Goal: Information Seeking & Learning: Understand process/instructions

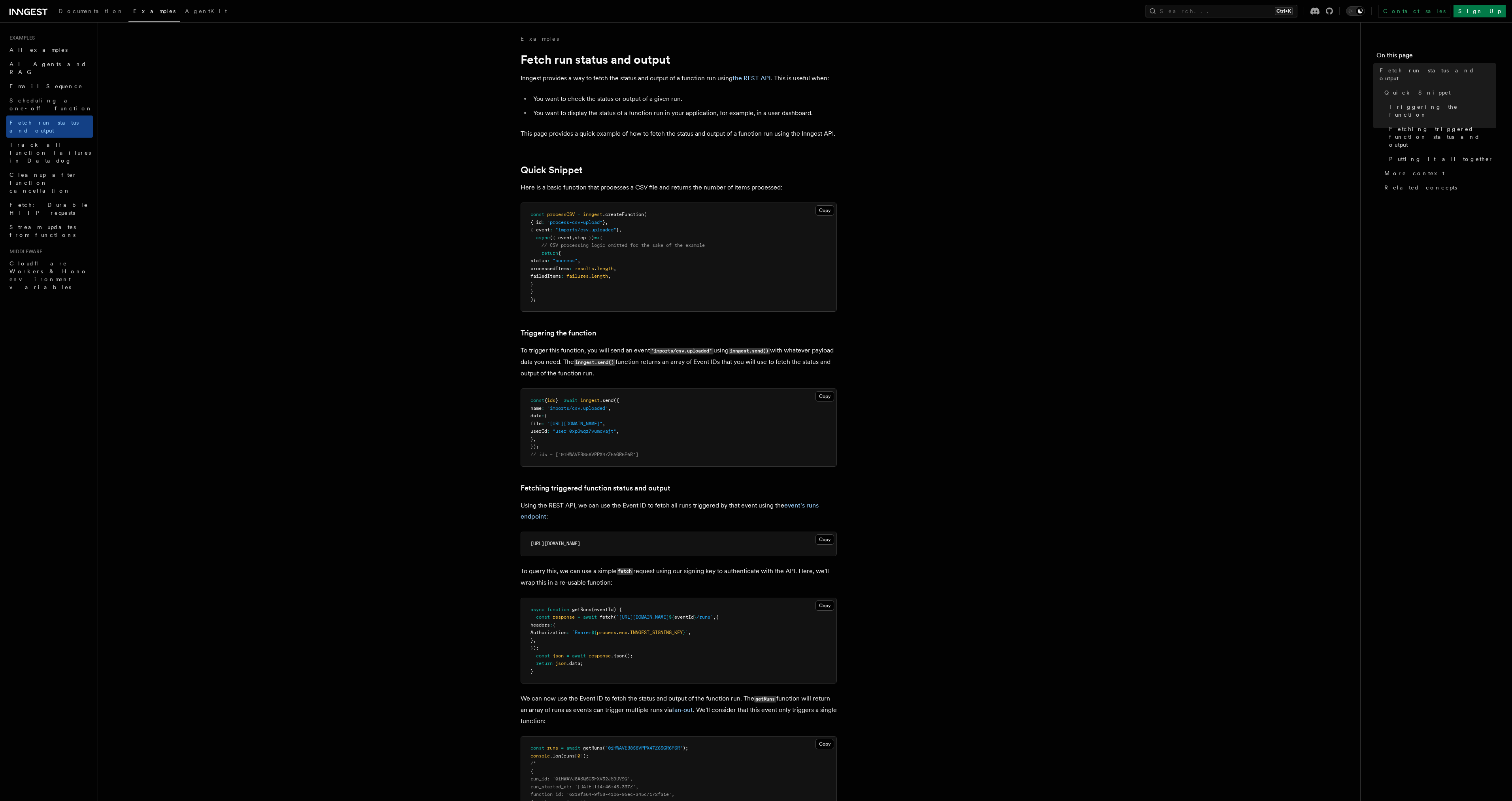
drag, startPoint x: 556, startPoint y: 227, endPoint x: 594, endPoint y: 285, distance: 69.3
click at [594, 285] on pre "const processCSV = inngest .createFunction ( { id : "process-csv-upload" } , { …" at bounding box center [679, 257] width 315 height 108
click at [594, 284] on pre "const processCSV = inngest .createFunction ( { id : "process-csv-upload" } , { …" at bounding box center [679, 257] width 315 height 108
drag, startPoint x: 600, startPoint y: 291, endPoint x: 577, endPoint y: 211, distance: 83.2
click at [577, 211] on pre "const processCSV = inngest .createFunction ( { id : "process-csv-upload" } , { …" at bounding box center [679, 257] width 315 height 108
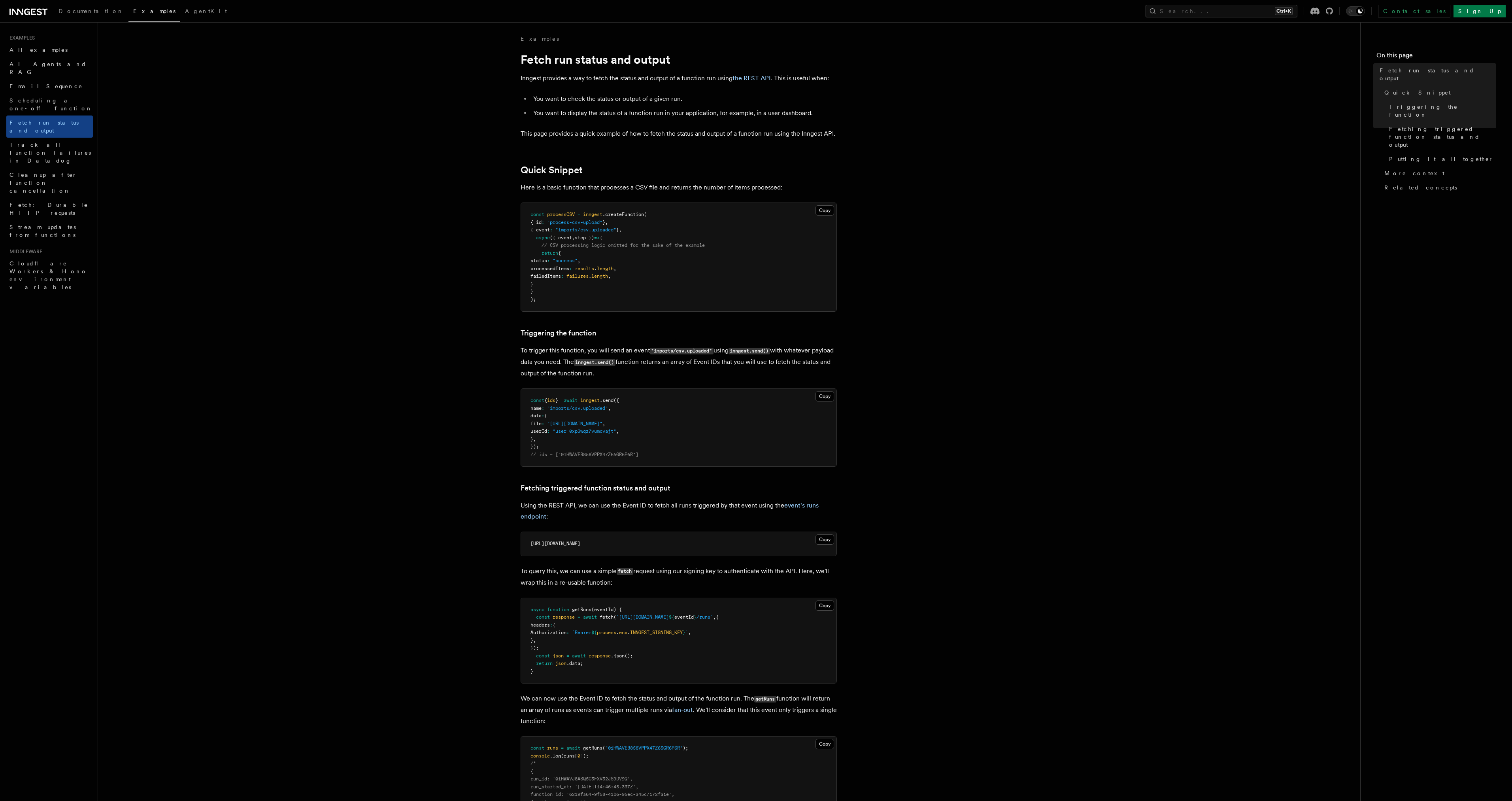
click at [577, 211] on pre "const processCSV = inngest .createFunction ( { id : "process-csv-upload" } , { …" at bounding box center [679, 257] width 315 height 108
drag, startPoint x: 621, startPoint y: 186, endPoint x: 720, endPoint y: 186, distance: 99.0
click at [720, 186] on p "Here is a basic function that processes a CSV file and returns the number of it…" at bounding box center [679, 187] width 316 height 11
drag, startPoint x: 717, startPoint y: 186, endPoint x: 591, endPoint y: 186, distance: 126.0
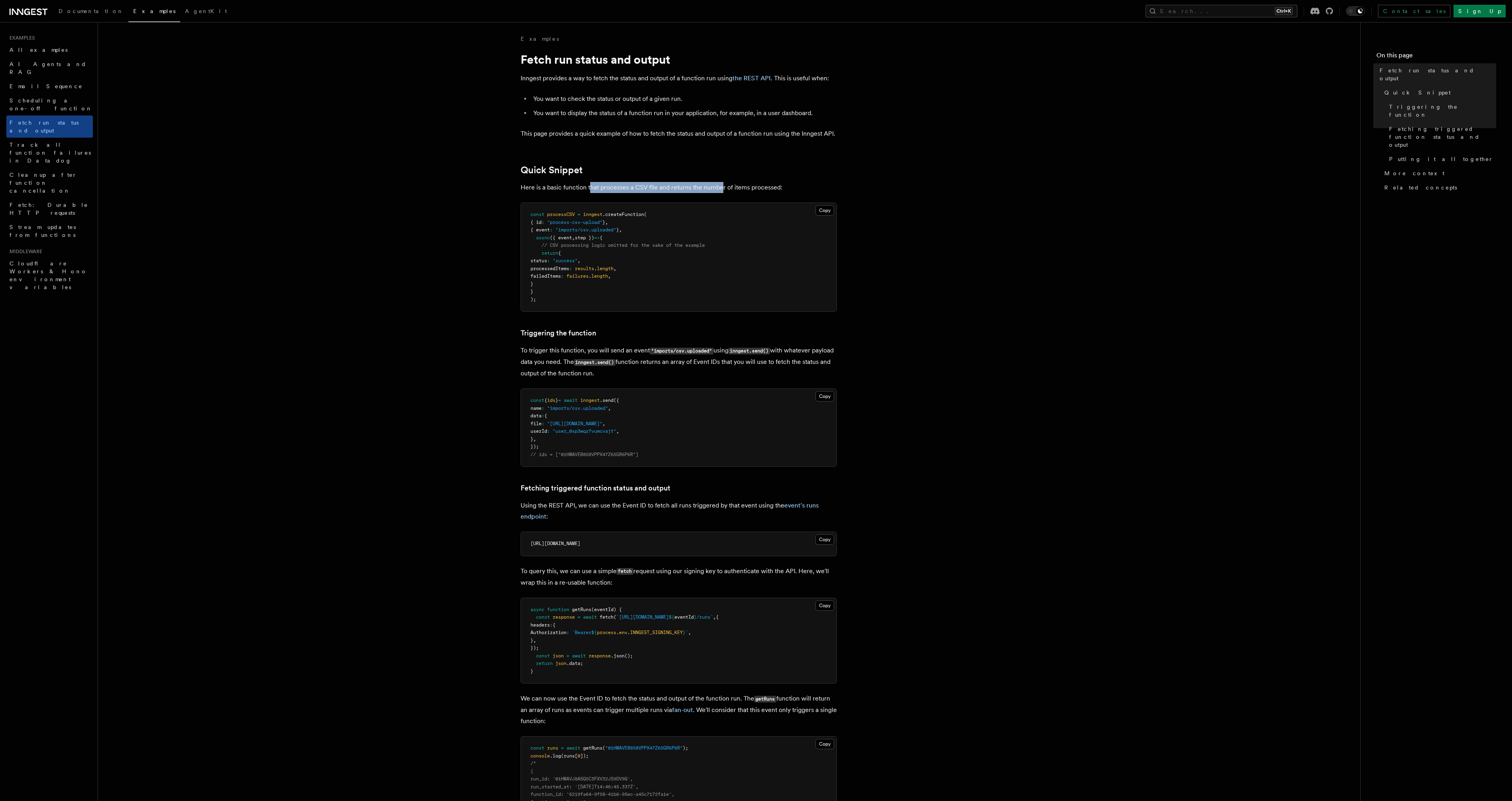
click at [591, 186] on p "Here is a basic function that processes a CSV file and returns the number of it…" at bounding box center [679, 187] width 316 height 11
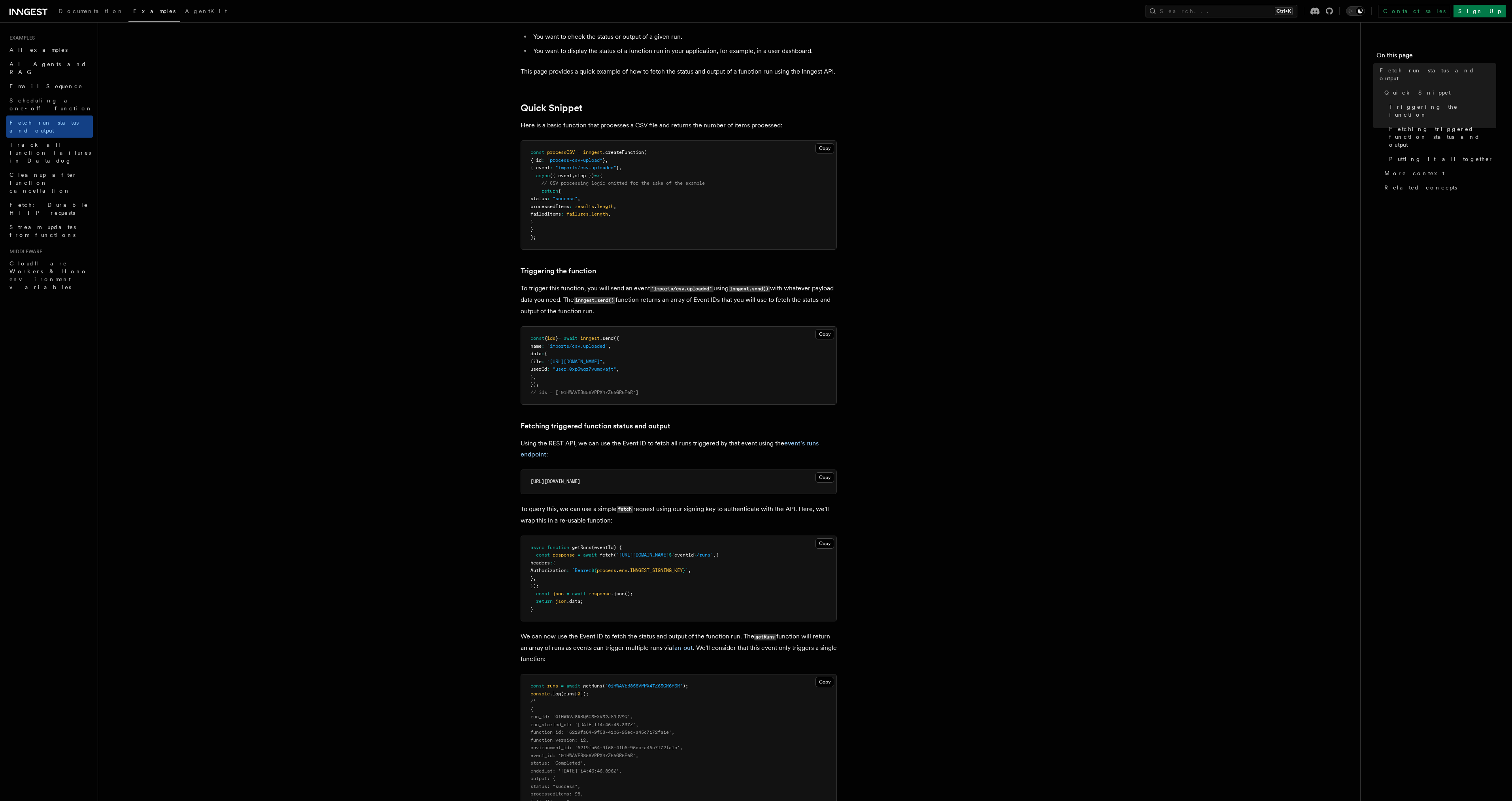
scroll to position [79, 0]
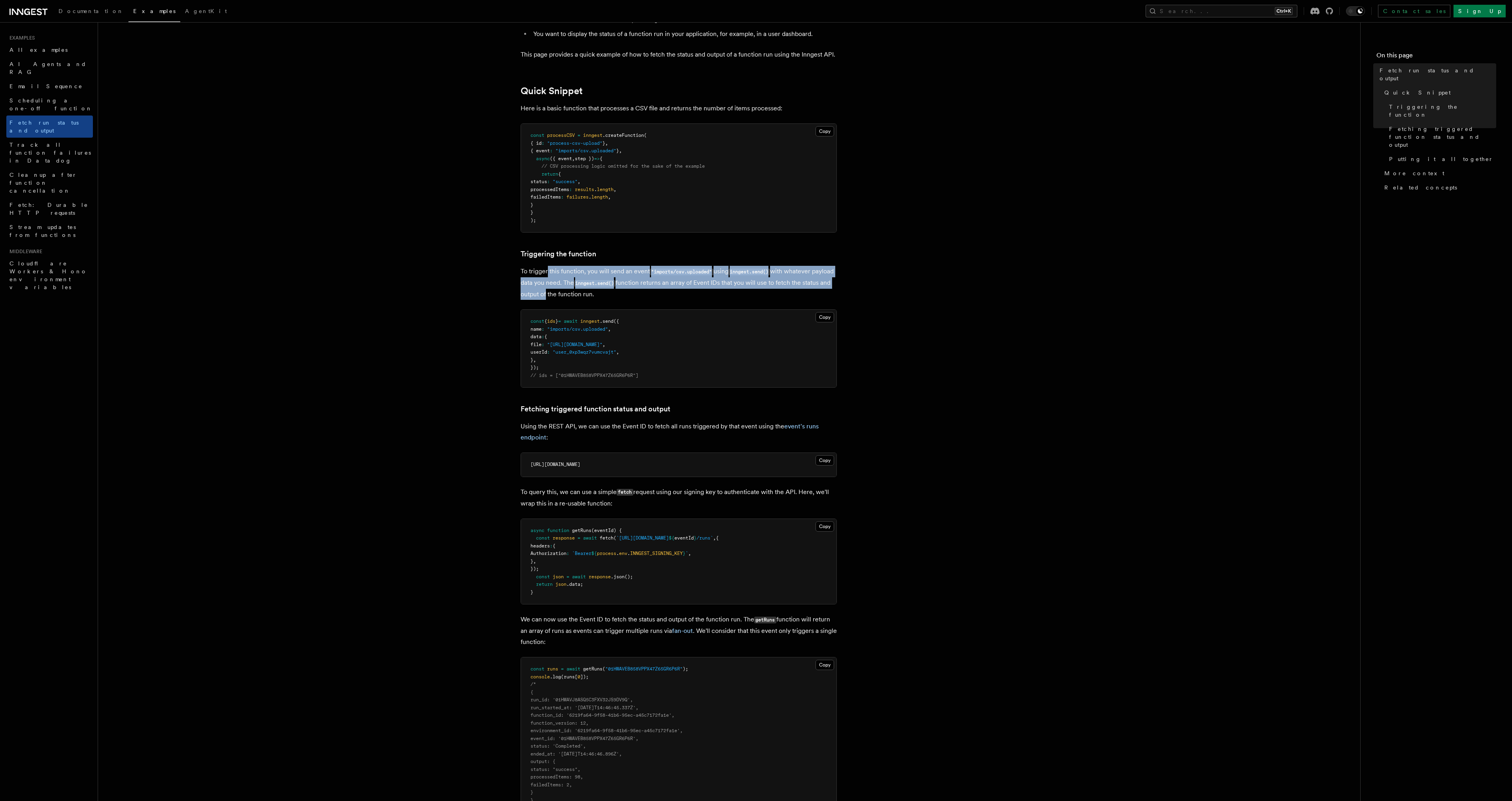
drag, startPoint x: 547, startPoint y: 266, endPoint x: 574, endPoint y: 296, distance: 40.4
click at [574, 296] on p "To trigger this function, you will send an event "imports/csv.uploaded" using i…" at bounding box center [679, 283] width 316 height 34
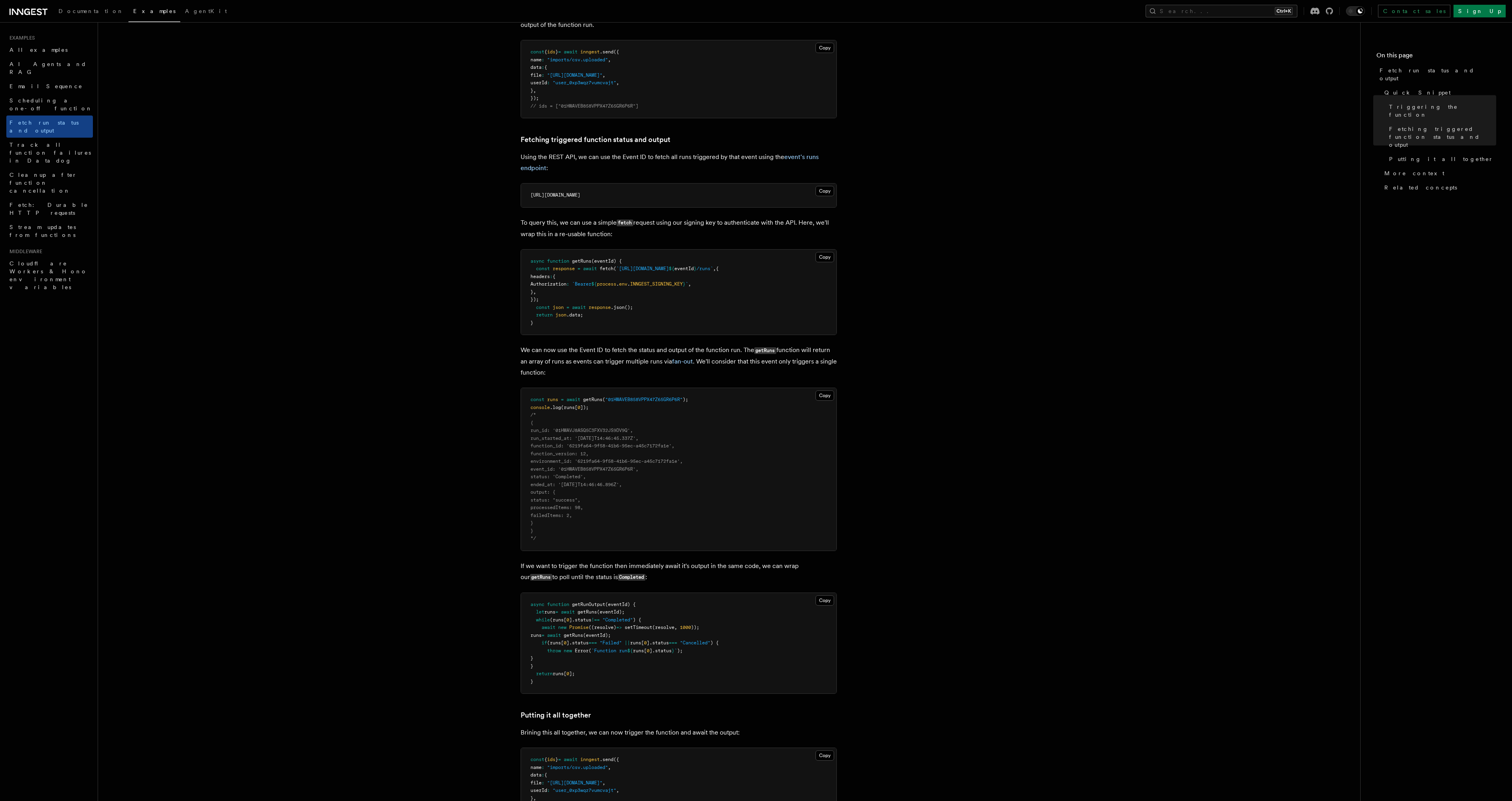
scroll to position [474, 0]
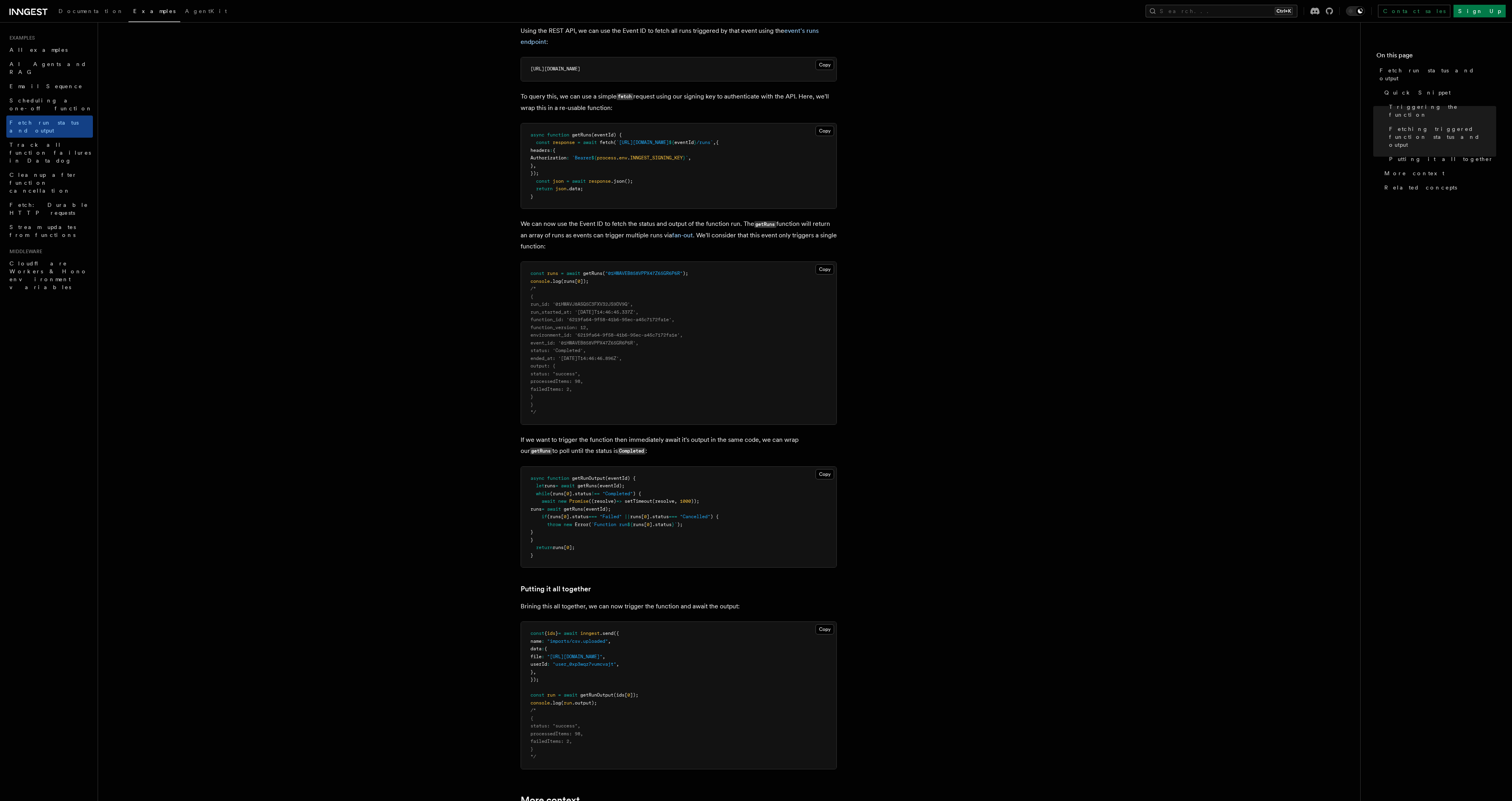
drag, startPoint x: 543, startPoint y: 273, endPoint x: 651, endPoint y: 386, distance: 156.3
click at [651, 386] on pre "const runs = await getRuns ( "01HWAVEB858VPPX47Z65GR6P6R" ); console .log (runs…" at bounding box center [679, 343] width 315 height 163
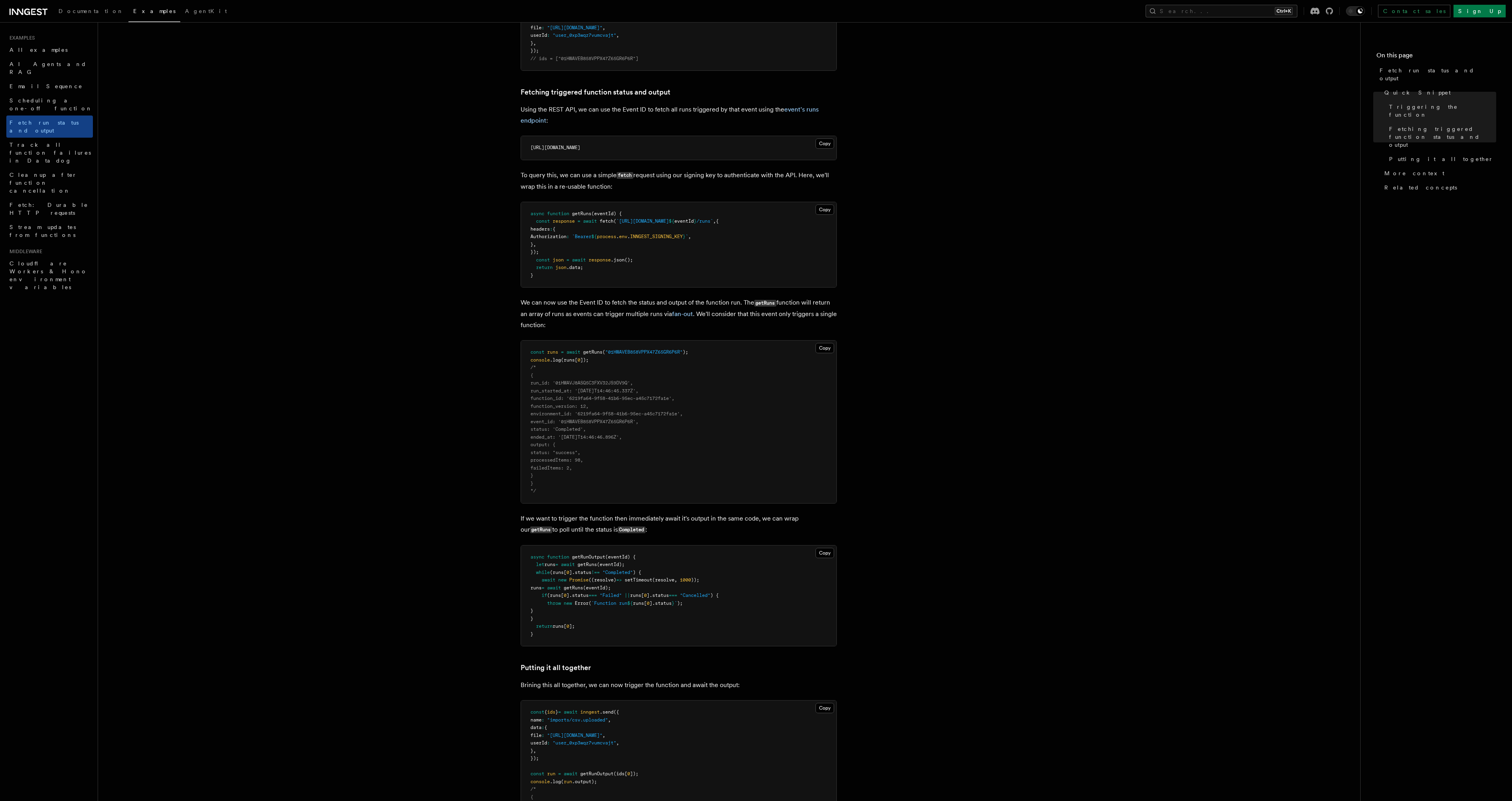
scroll to position [396, 0]
drag, startPoint x: 604, startPoint y: 138, endPoint x: 699, endPoint y: 146, distance: 95.3
click at [699, 146] on pre "[URL][DOMAIN_NAME]" at bounding box center [679, 148] width 315 height 24
click at [580, 146] on span "[URL][DOMAIN_NAME]" at bounding box center [555, 147] width 50 height 5
drag, startPoint x: 712, startPoint y: 147, endPoint x: 565, endPoint y: 147, distance: 147.0
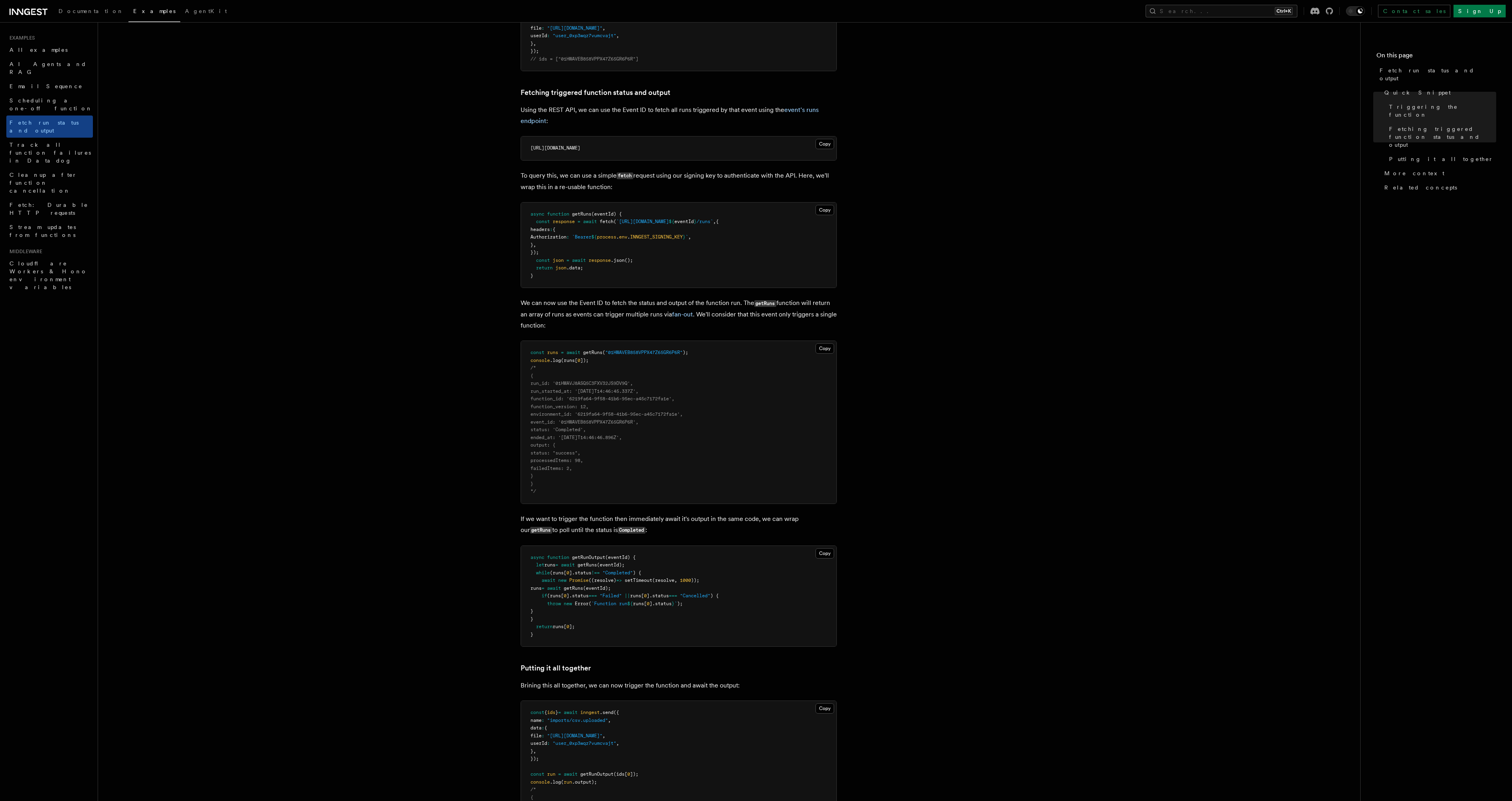
click at [565, 147] on span "[URL][DOMAIN_NAME]" at bounding box center [555, 147] width 50 height 5
drag, startPoint x: 565, startPoint y: 147, endPoint x: 731, endPoint y: 149, distance: 166.0
click at [731, 149] on pre "[URL][DOMAIN_NAME]" at bounding box center [679, 148] width 315 height 24
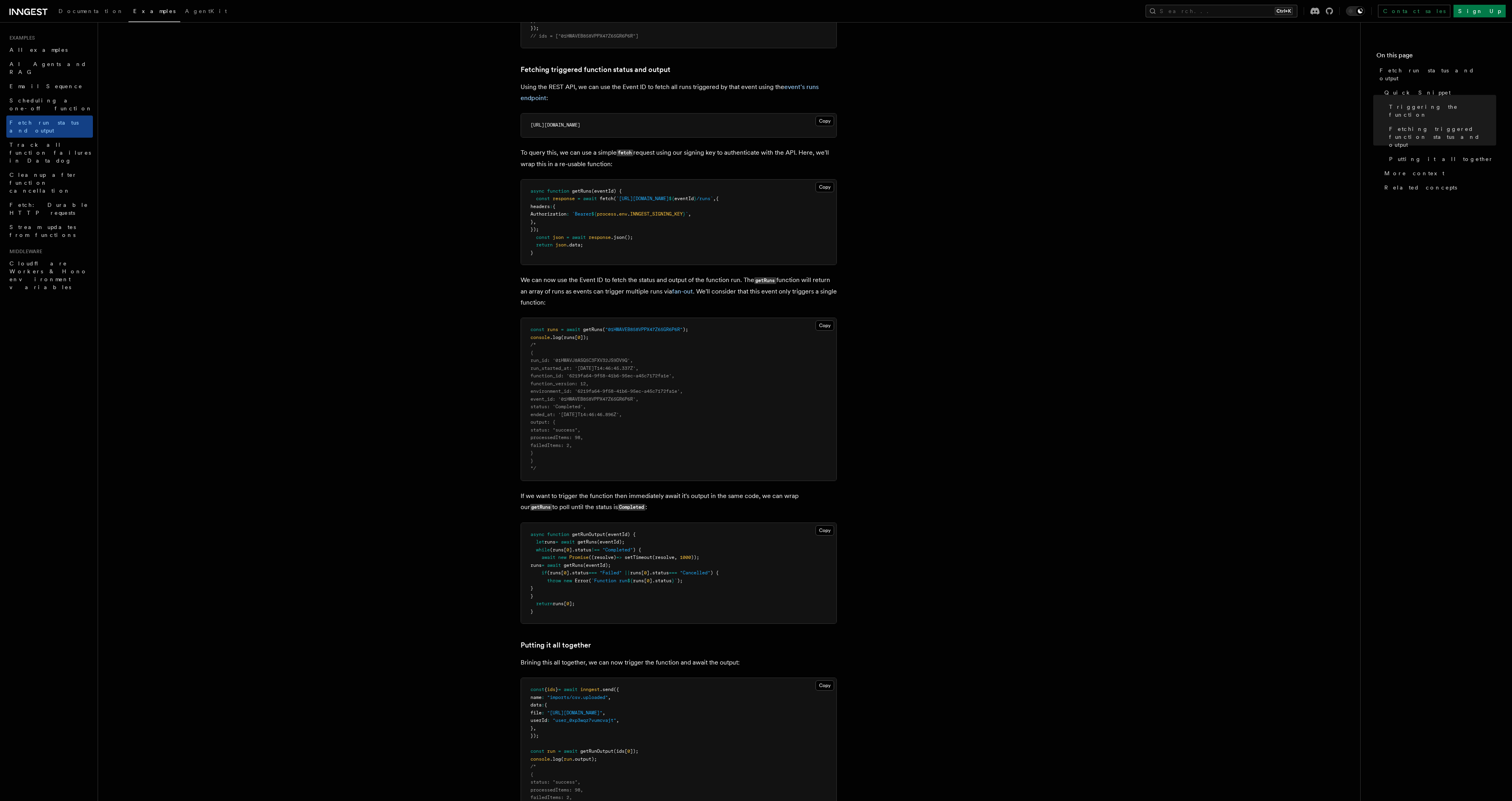
scroll to position [474, 0]
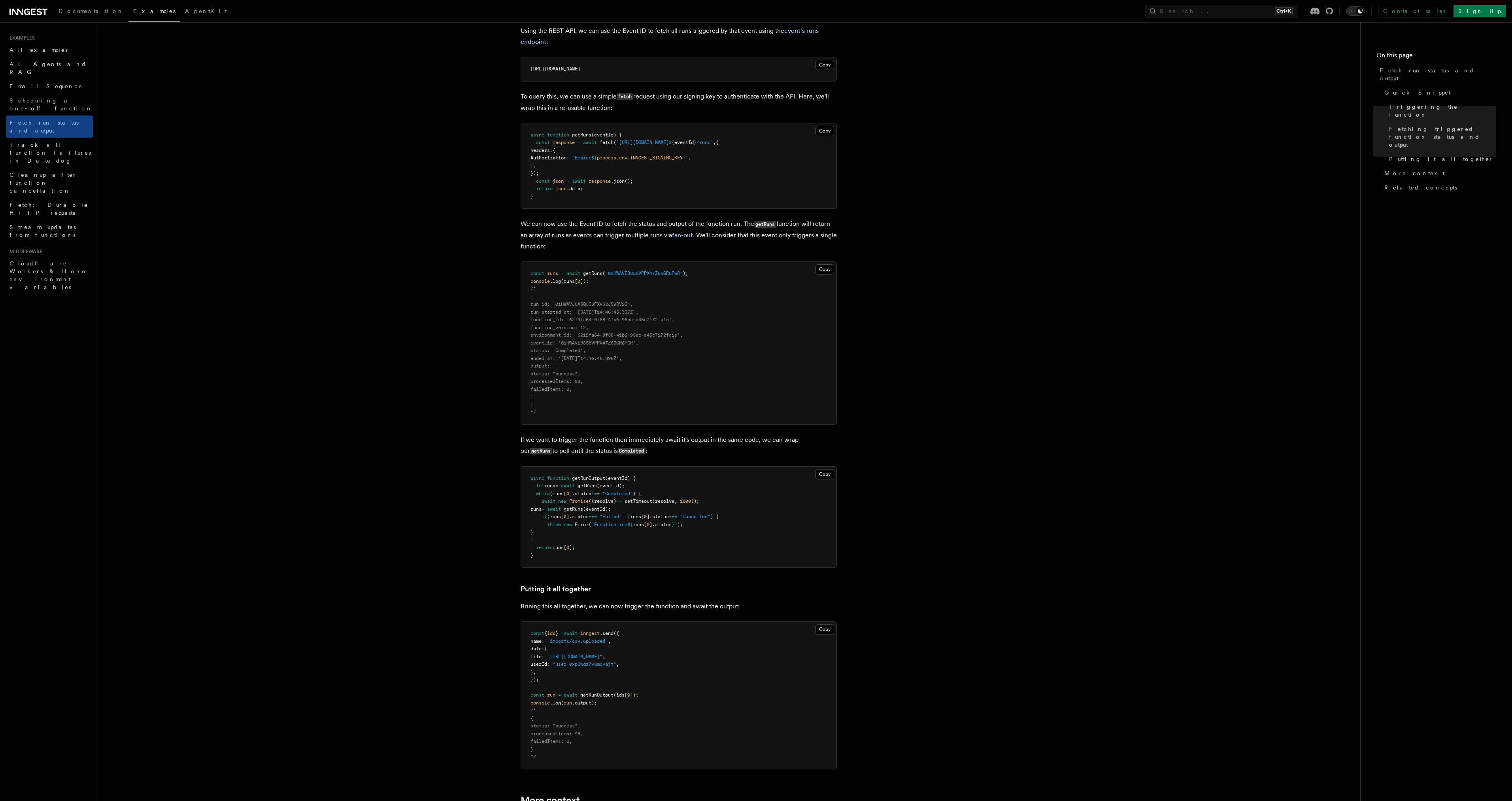
drag, startPoint x: 576, startPoint y: 298, endPoint x: 580, endPoint y: 386, distance: 88.1
click at [580, 386] on pre "const runs = await getRuns ( "01HWAVEB858VPPX47Z65GR6P6R" ); console .log (runs…" at bounding box center [679, 343] width 315 height 163
click at [572, 386] on span "failedItems: 2," at bounding box center [551, 389] width 41 height 5
drag, startPoint x: 582, startPoint y: 383, endPoint x: 585, endPoint y: 312, distance: 71.1
click at [585, 312] on code "const runs = await getRuns ( "01HWAVEB858VPPX47Z65GR6P6R" ); console .log (runs…" at bounding box center [609, 342] width 158 height 144
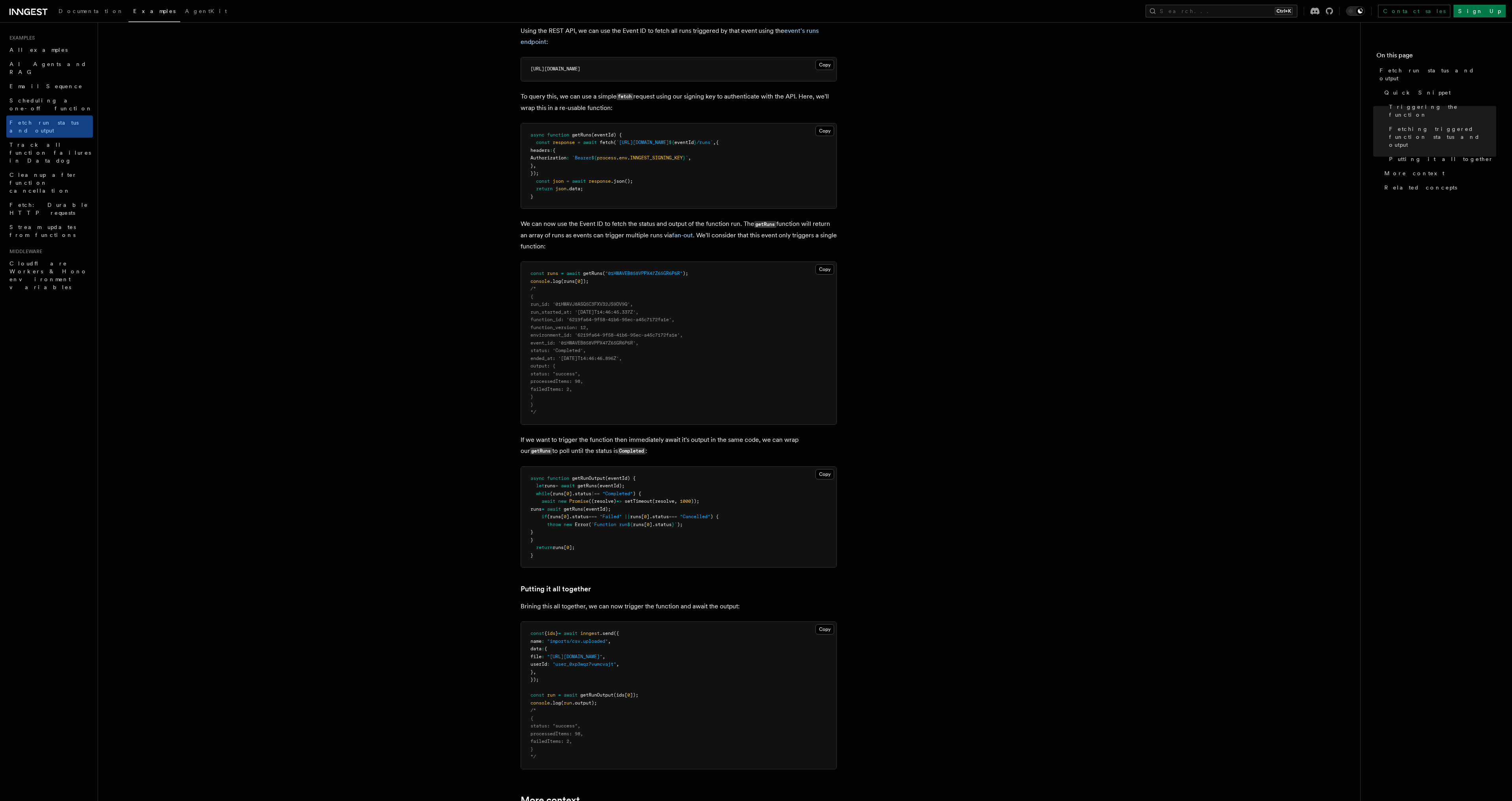
click at [585, 312] on span "run_started_at: '[DATE]T14:46:45.337Z'," at bounding box center [584, 312] width 108 height 5
drag, startPoint x: 549, startPoint y: 228, endPoint x: 572, endPoint y: 247, distance: 29.8
click at [572, 247] on p "We can now use the Event ID to fetch the status and output of the function run.…" at bounding box center [679, 235] width 316 height 34
drag, startPoint x: 572, startPoint y: 247, endPoint x: 572, endPoint y: 224, distance: 23.0
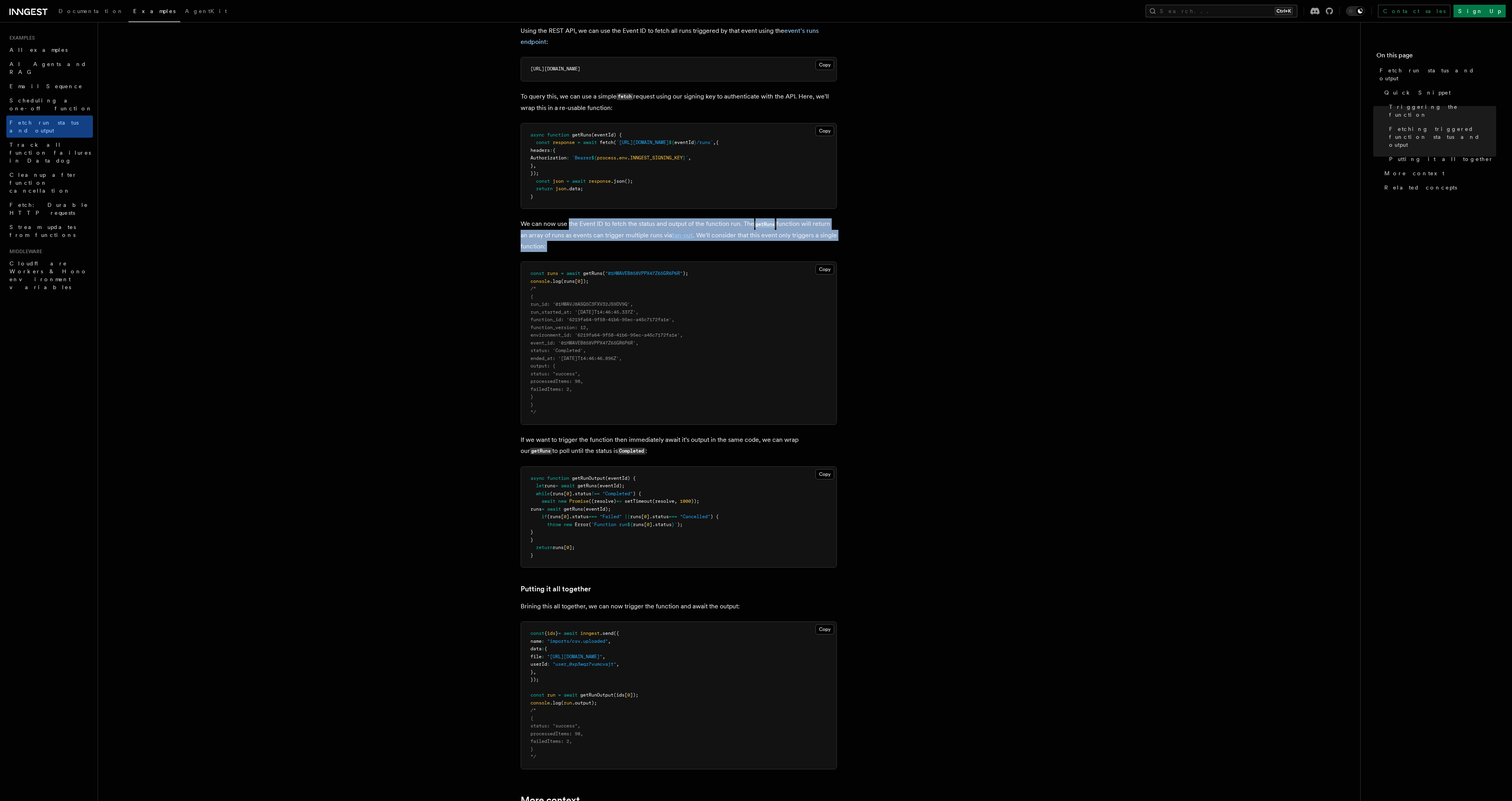
click at [572, 224] on p "We can now use the Event ID to fetch the status and output of the function run.…" at bounding box center [679, 235] width 316 height 34
drag, startPoint x: 572, startPoint y: 224, endPoint x: 577, endPoint y: 251, distance: 27.5
click at [577, 251] on p "We can now use the Event ID to fetch the status and output of the function run.…" at bounding box center [679, 235] width 316 height 34
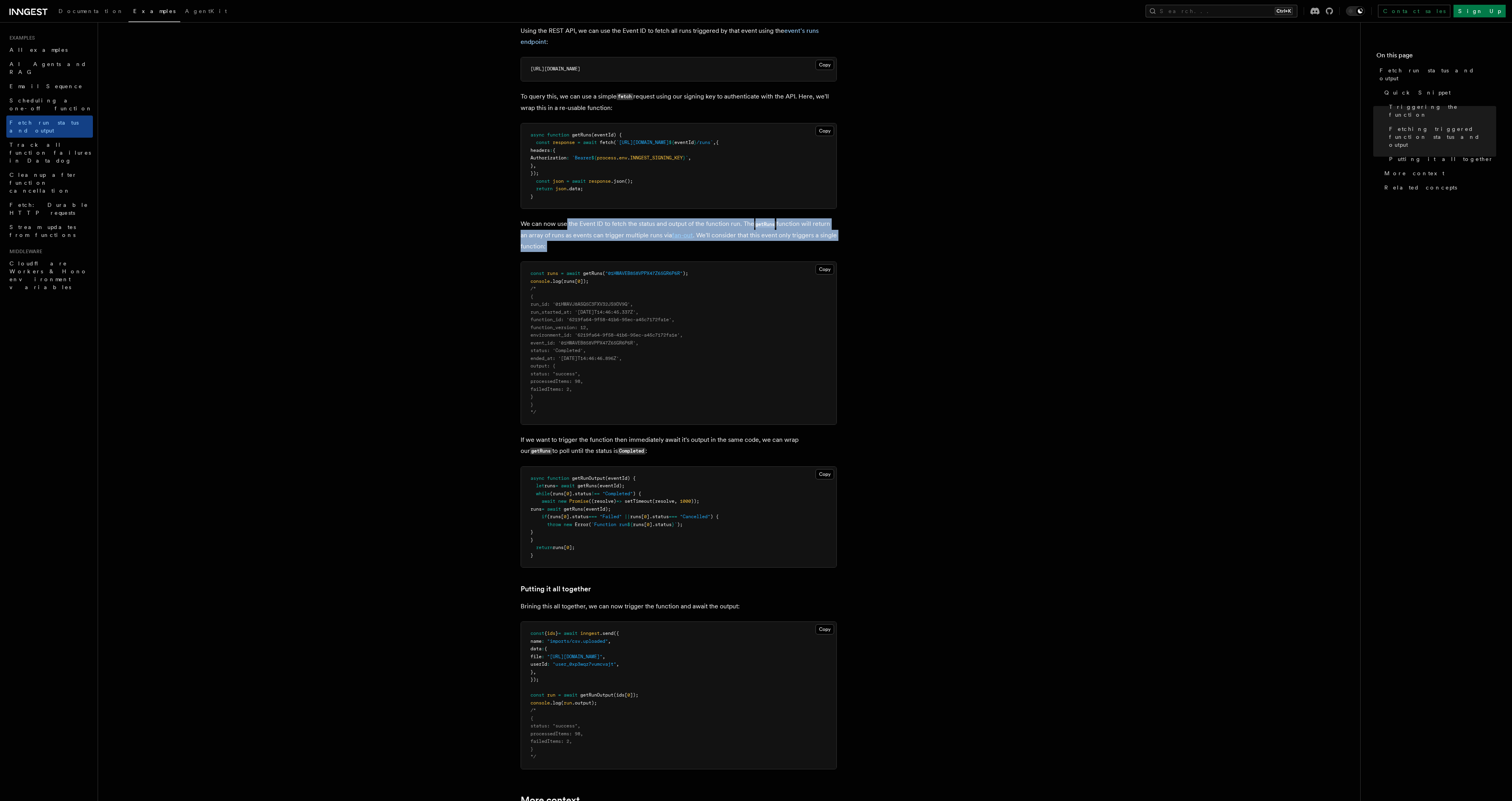
drag, startPoint x: 577, startPoint y: 251, endPoint x: 566, endPoint y: 226, distance: 27.3
click at [566, 226] on p "We can now use the Event ID to fetch the status and output of the function run.…" at bounding box center [679, 235] width 316 height 34
drag, startPoint x: 566, startPoint y: 226, endPoint x: 571, endPoint y: 248, distance: 22.6
click at [571, 248] on p "We can now use the Event ID to fetch the status and output of the function run.…" at bounding box center [679, 235] width 316 height 34
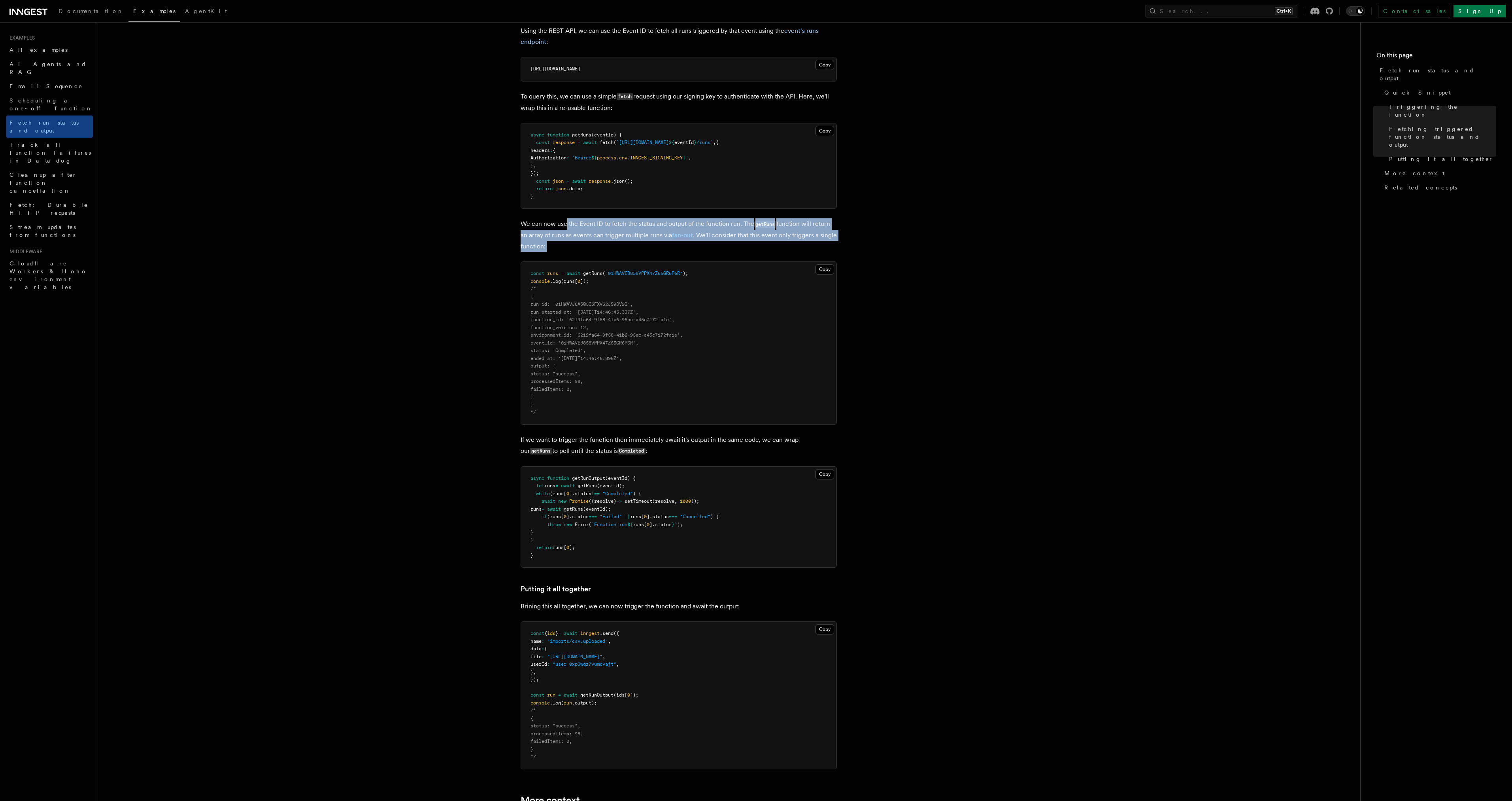
click at [571, 248] on p "We can now use the Event ID to fetch the status and output of the function run.…" at bounding box center [679, 235] width 316 height 34
drag, startPoint x: 571, startPoint y: 248, endPoint x: 524, endPoint y: 219, distance: 55.2
click at [524, 219] on p "We can now use the Event ID to fetch the status and output of the function run.…" at bounding box center [679, 235] width 316 height 34
drag, startPoint x: 524, startPoint y: 219, endPoint x: 547, endPoint y: 257, distance: 44.4
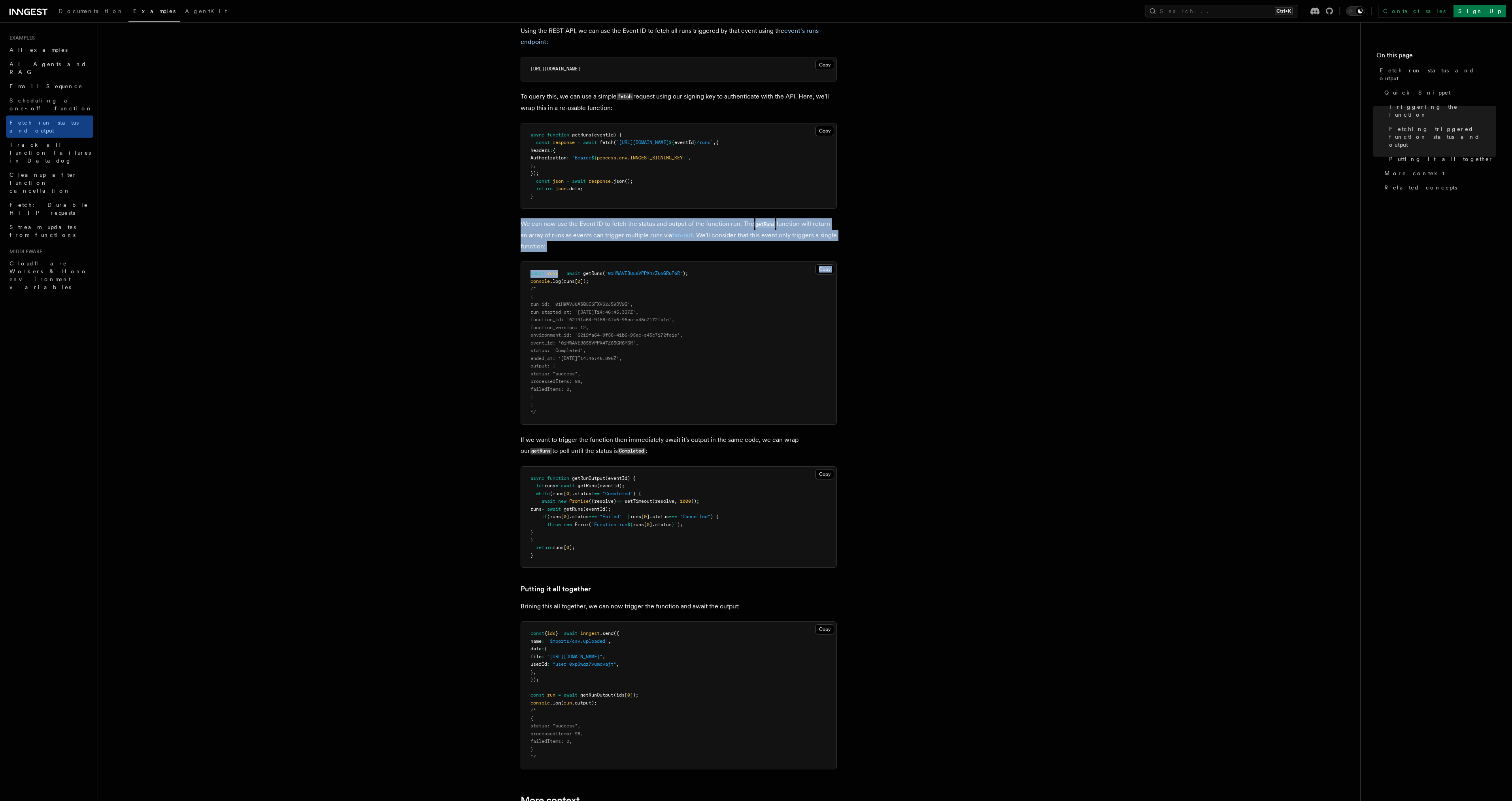
click at [547, 257] on article "Examples Fetch run status and output Inngest provides a way to fetch the status…" at bounding box center [729, 353] width 1236 height 1586
drag, startPoint x: 547, startPoint y: 250, endPoint x: 540, endPoint y: 224, distance: 26.9
click at [540, 224] on p "We can now use the Event ID to fetch the status and output of the function run.…" at bounding box center [679, 235] width 316 height 34
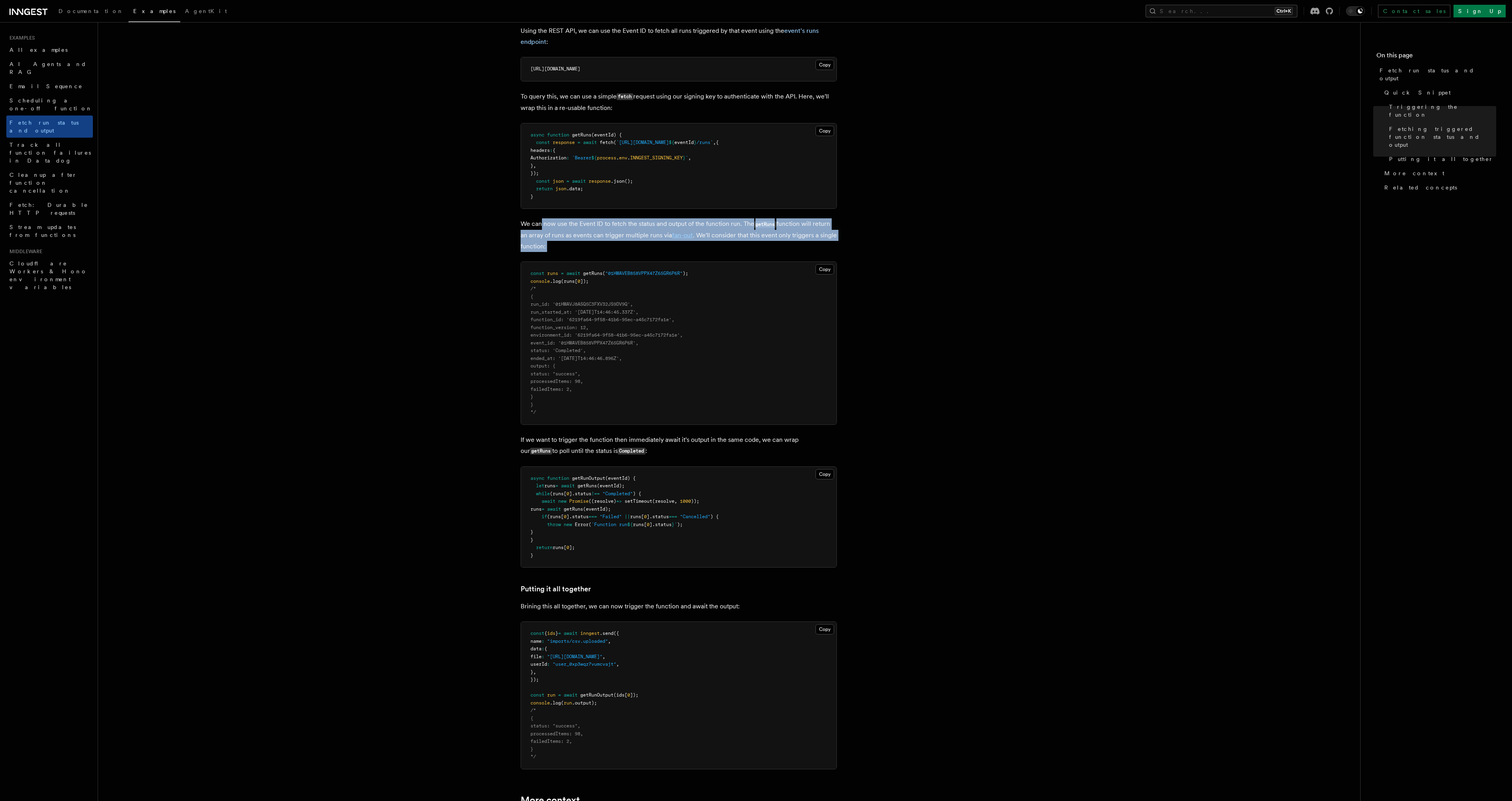
drag, startPoint x: 540, startPoint y: 224, endPoint x: 561, endPoint y: 247, distance: 31.1
click at [561, 247] on p "We can now use the Event ID to fetch the status and output of the function run.…" at bounding box center [679, 235] width 316 height 34
drag, startPoint x: 561, startPoint y: 247, endPoint x: 563, endPoint y: 225, distance: 22.1
click at [563, 225] on p "We can now use the Event ID to fetch the status and output of the function run.…" at bounding box center [679, 235] width 316 height 34
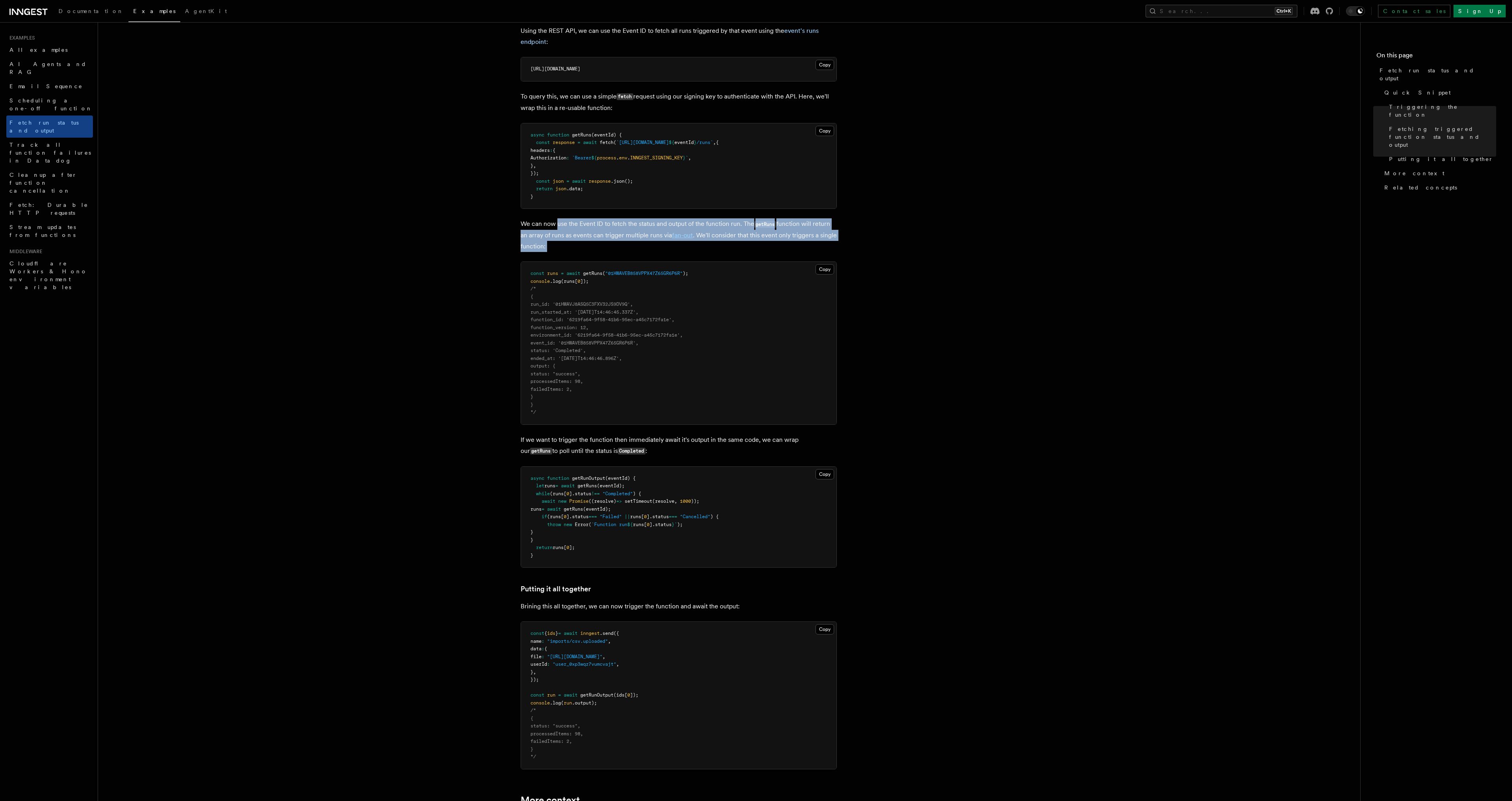
click at [563, 225] on p "We can now use the Event ID to fetch the status and output of the function run.…" at bounding box center [679, 235] width 316 height 34
drag, startPoint x: 563, startPoint y: 225, endPoint x: 579, endPoint y: 246, distance: 26.4
click at [579, 246] on p "We can now use the Event ID to fetch the status and output of the function run.…" at bounding box center [679, 235] width 316 height 34
click at [605, 245] on p "We can now use the Event ID to fetch the status and output of the function run.…" at bounding box center [679, 235] width 316 height 34
drag, startPoint x: 640, startPoint y: 238, endPoint x: 619, endPoint y: 220, distance: 27.7
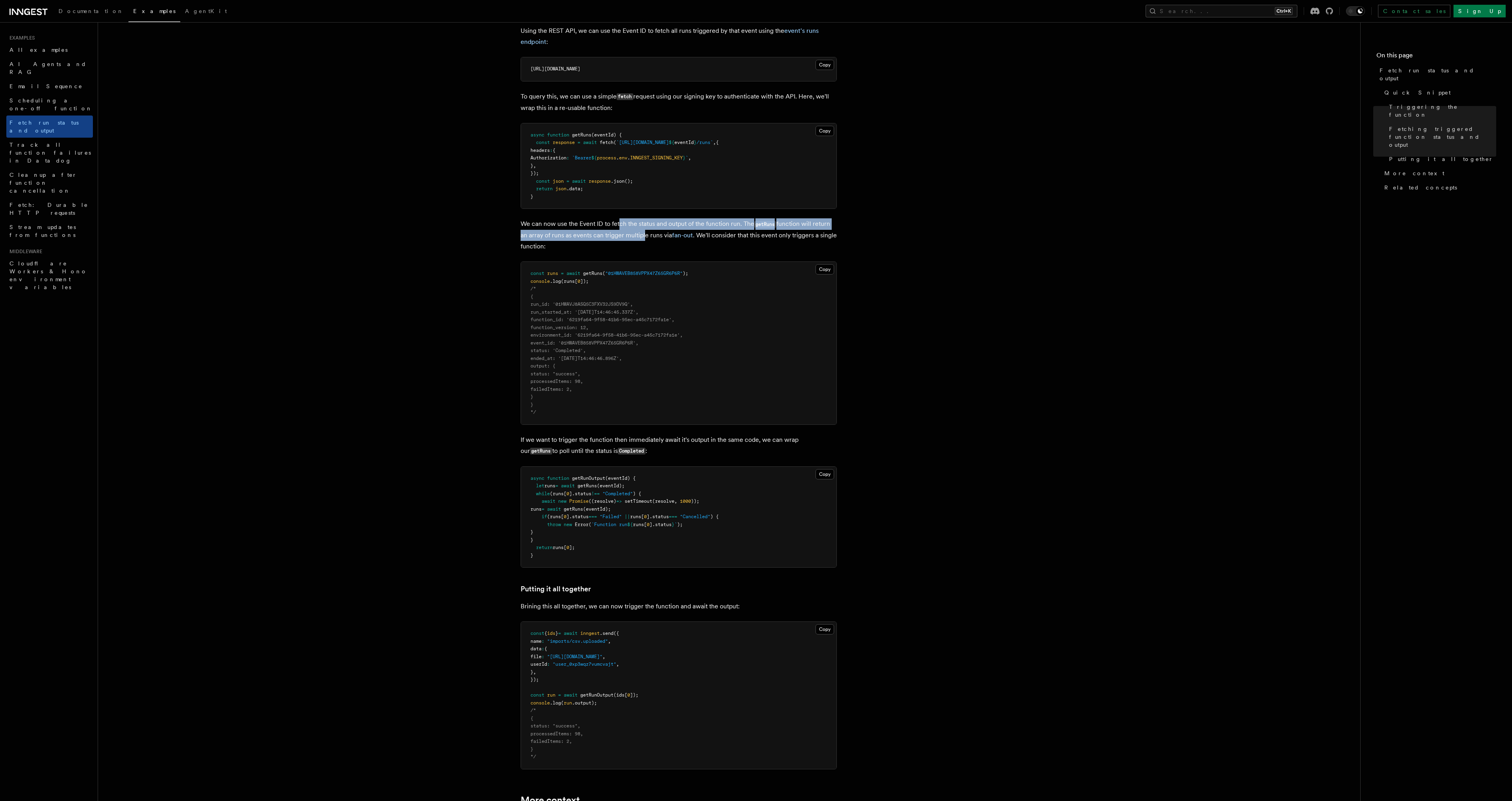
click at [619, 220] on p "We can now use the Event ID to fetch the status and output of the function run.…" at bounding box center [679, 235] width 316 height 34
drag, startPoint x: 732, startPoint y: 234, endPoint x: 757, endPoint y: 250, distance: 29.7
click at [757, 250] on p "We can now use the Event ID to fetch the status and output of the function run.…" at bounding box center [679, 235] width 316 height 34
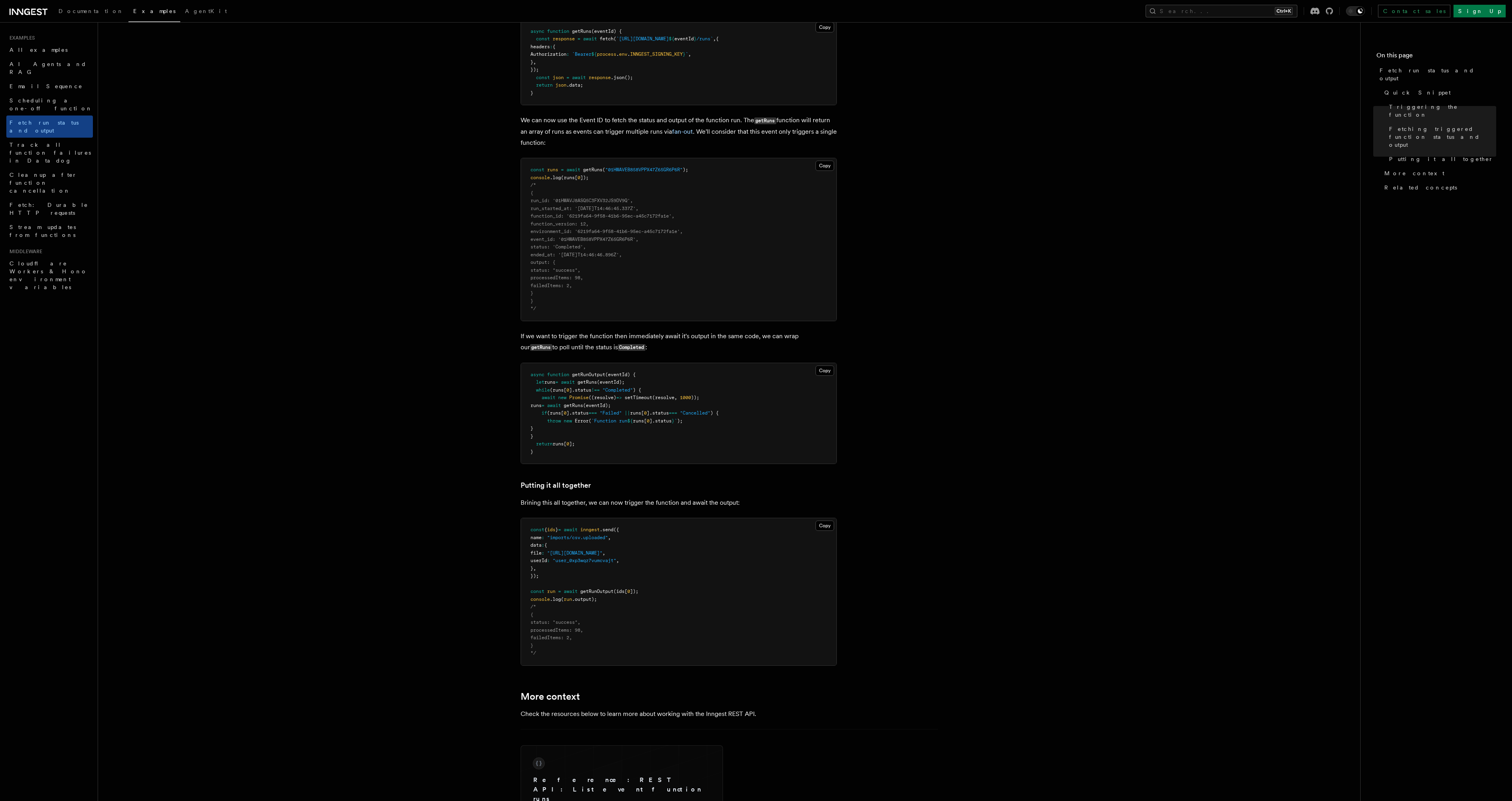
scroll to position [593, 0]
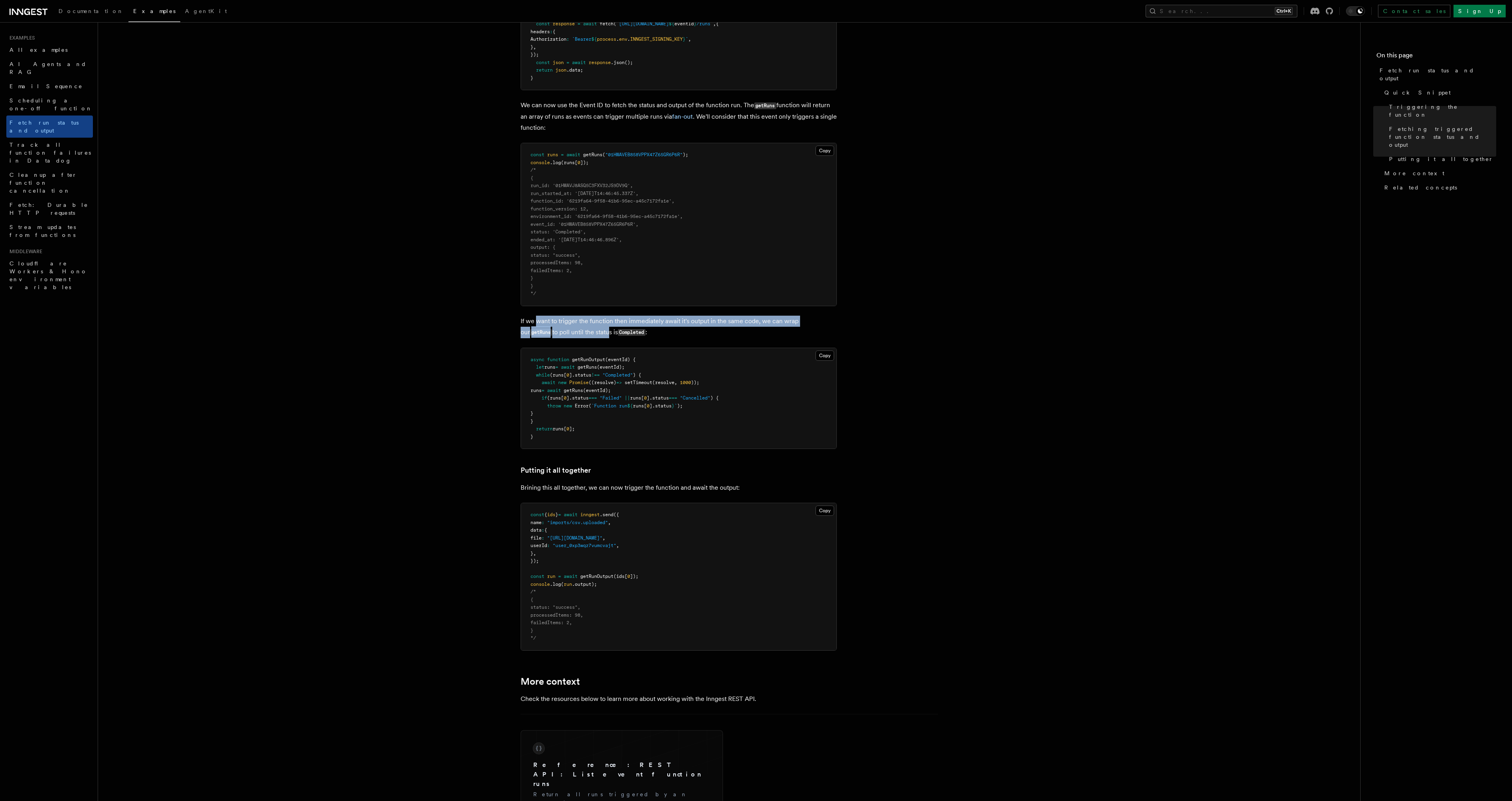
drag, startPoint x: 560, startPoint y: 328, endPoint x: 574, endPoint y: 329, distance: 14.0
click at [574, 329] on p "If we want to trigger the function then immediately await it's output in the sa…" at bounding box center [679, 327] width 316 height 23
drag, startPoint x: 574, startPoint y: 329, endPoint x: 526, endPoint y: 321, distance: 48.7
click at [526, 321] on p "If we want to trigger the function then immediately await it's output in the sa…" at bounding box center [679, 327] width 316 height 23
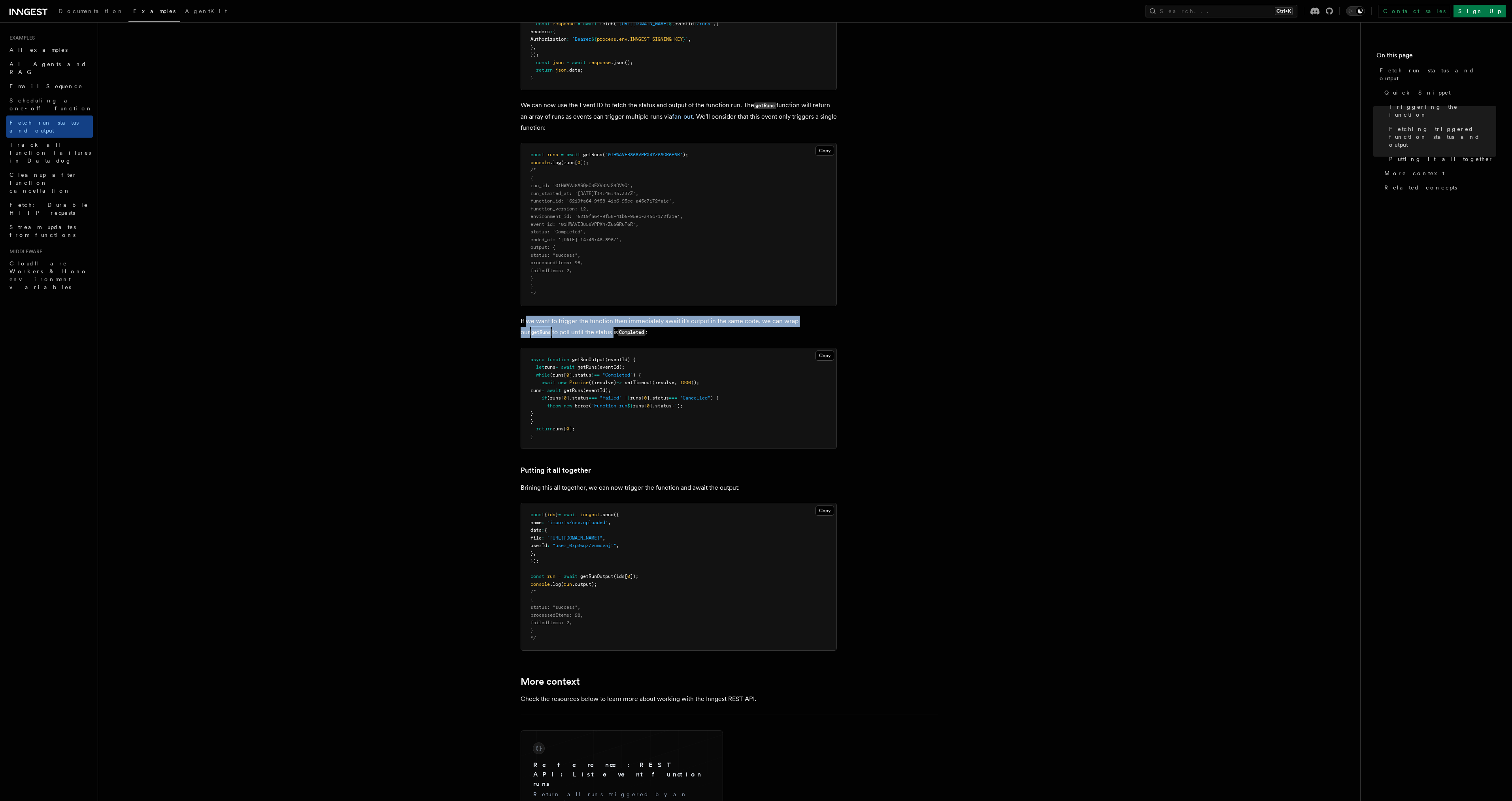
click at [526, 321] on p "If we want to trigger the function then immediately await it's output in the sa…" at bounding box center [679, 327] width 316 height 23
drag, startPoint x: 526, startPoint y: 321, endPoint x: 559, endPoint y: 330, distance: 34.2
click at [559, 330] on p "If we want to trigger the function then immediately await it's output in the sa…" at bounding box center [679, 327] width 316 height 23
drag, startPoint x: 559, startPoint y: 330, endPoint x: 554, endPoint y: 320, distance: 11.2
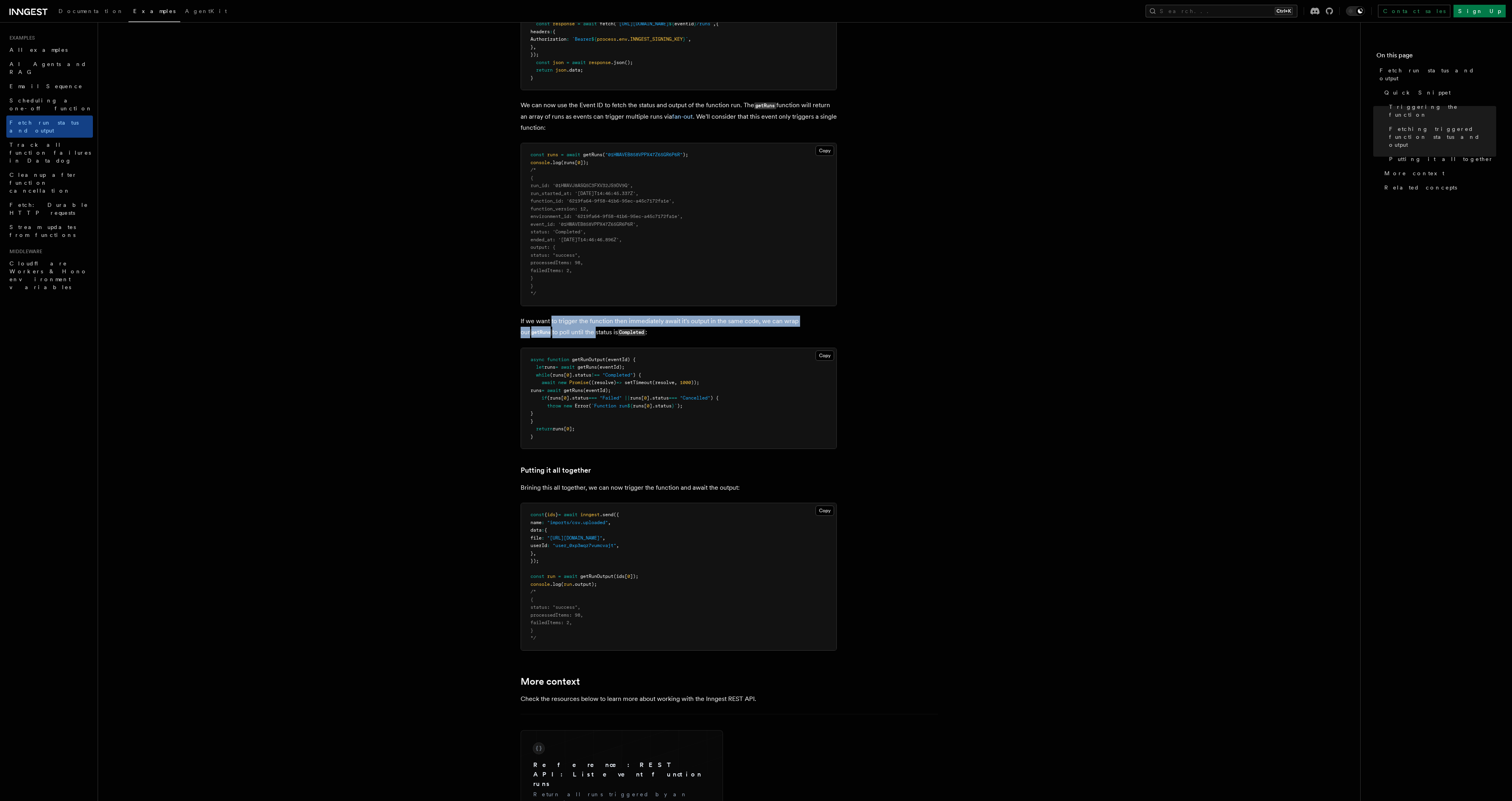
click at [554, 320] on p "If we want to trigger the function then immediately await it's output in the sa…" at bounding box center [679, 327] width 316 height 23
drag, startPoint x: 554, startPoint y: 320, endPoint x: 570, endPoint y: 331, distance: 19.4
click at [570, 331] on p "If we want to trigger the function then immediately await it's output in the sa…" at bounding box center [679, 327] width 316 height 23
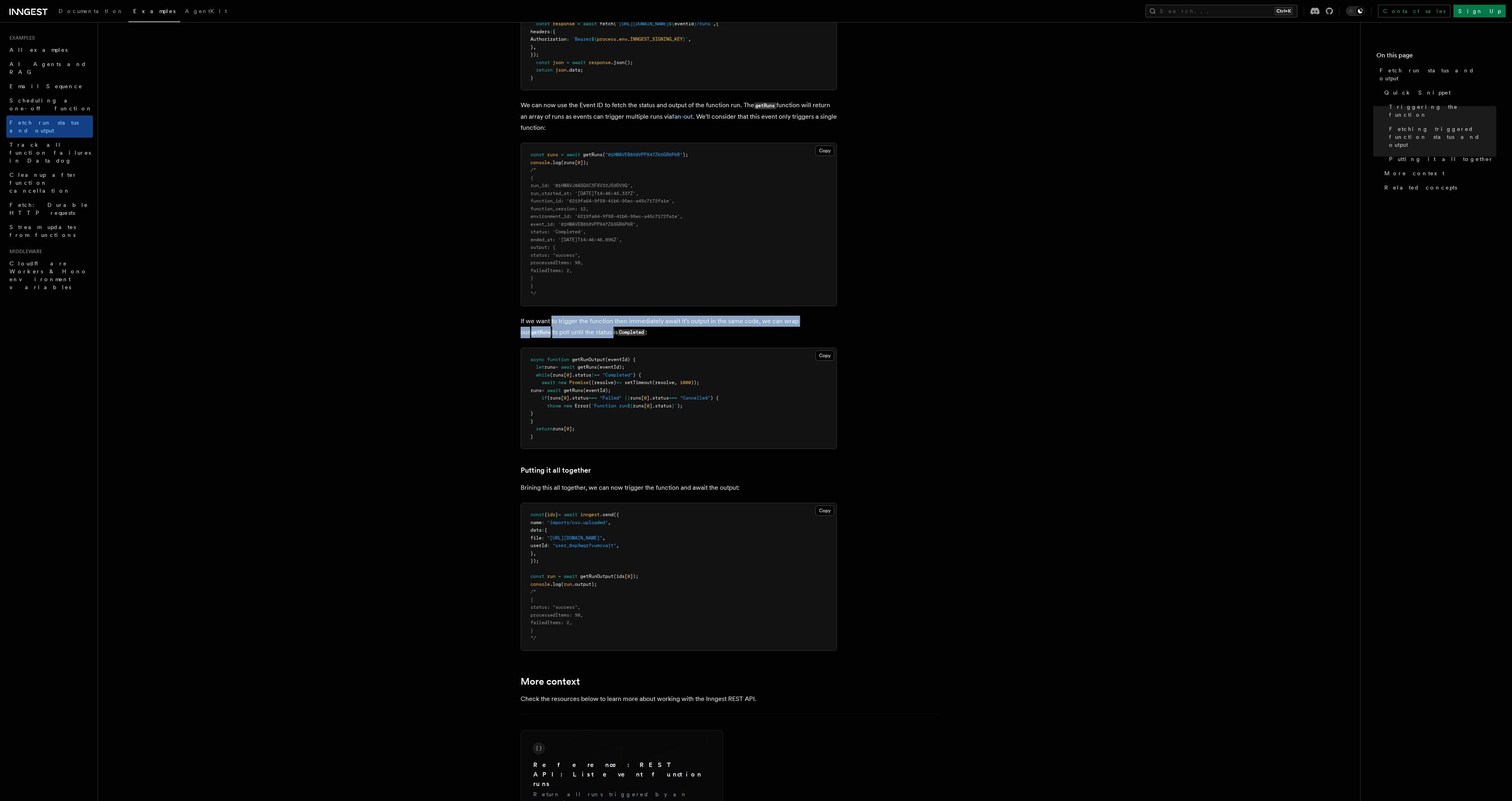
drag, startPoint x: 570, startPoint y: 331, endPoint x: 552, endPoint y: 321, distance: 20.6
click at [552, 321] on p "If we want to trigger the function then immediately await it's output in the sa…" at bounding box center [679, 327] width 316 height 23
drag
click at [572, 334] on p "If we want to trigger the function then immediately await it's output in the sa…" at bounding box center [679, 327] width 316 height 23
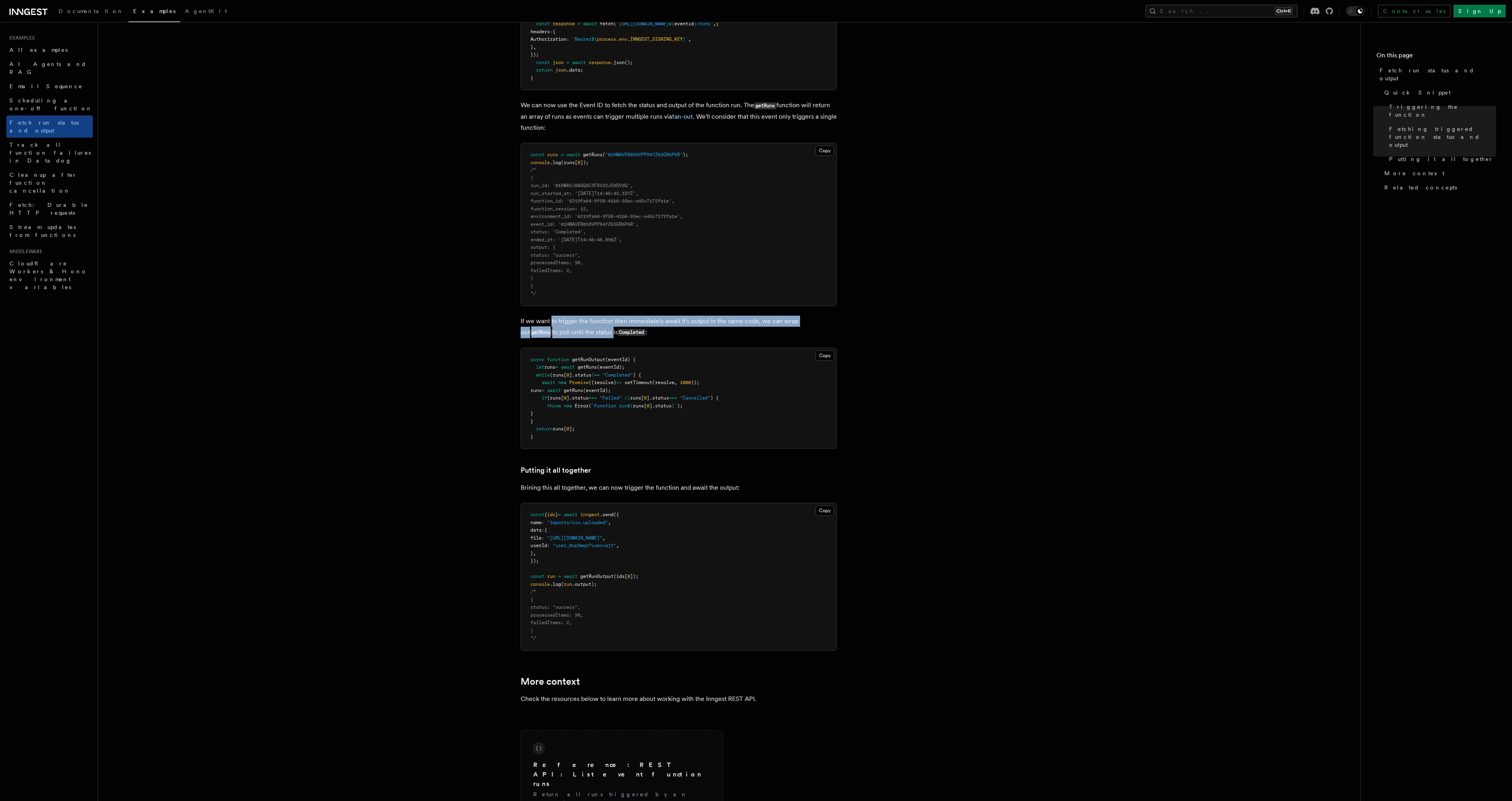
click at [572, 334] on p "If we want to trigger the function then immediately await it's output in the sa…" at bounding box center [679, 327] width 316 height 23
click at [527, 318] on p "If we want to trigger the function then immediately await it's output in the sa…" at bounding box center [679, 327] width 316 height 23
click at [576, 333] on p "If we want to trigger the function then immediately await it's output in the sa…" at bounding box center [679, 327] width 316 height 23
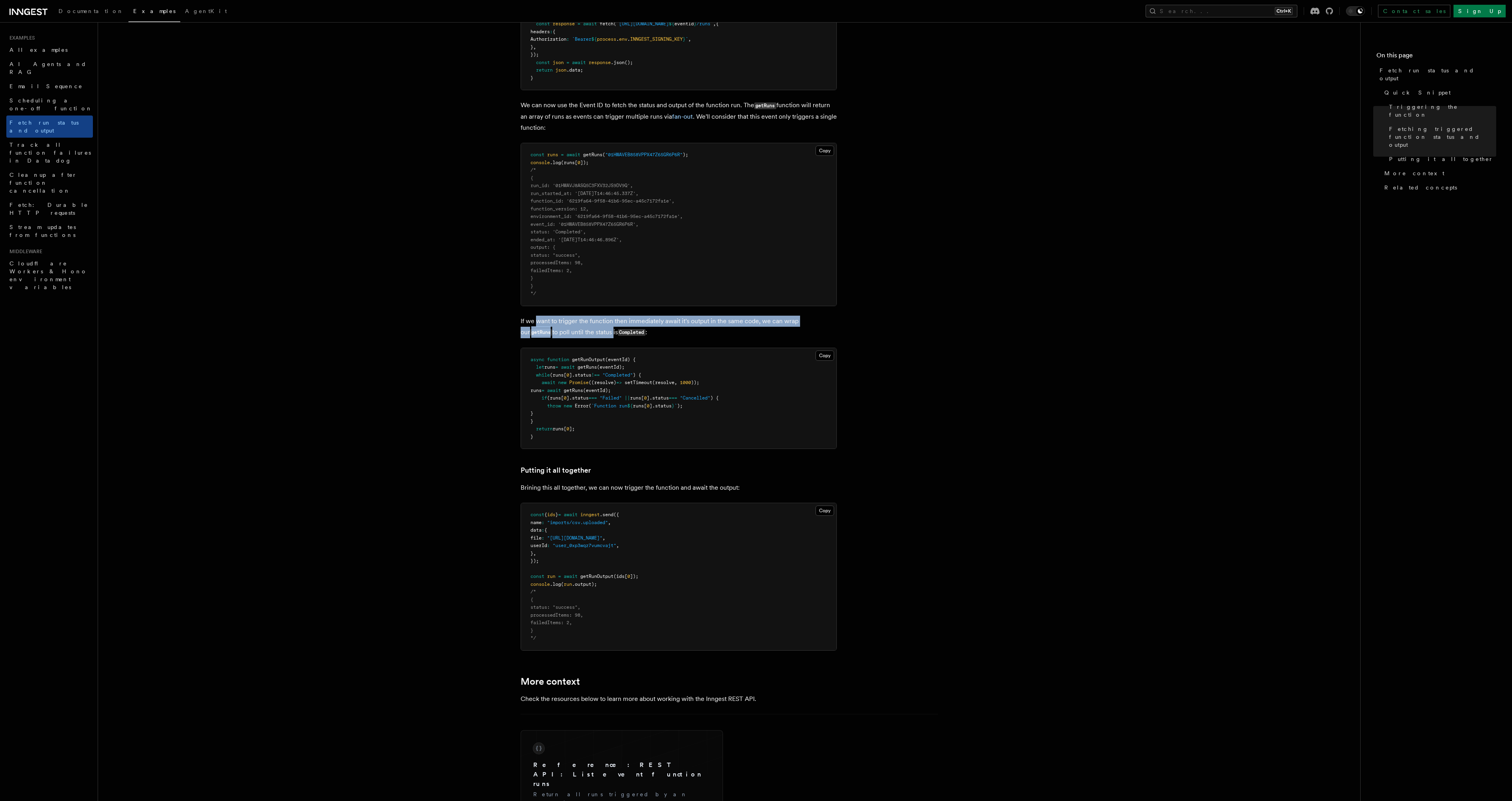
click at [534, 316] on p "If we want to trigger the function then immediately await it's output in the sa…" at bounding box center [679, 327] width 316 height 23
click at [579, 334] on p "If we want to trigger the function then immediately await it's output in the sa…" at bounding box center [679, 327] width 316 height 23
click at [653, 318] on p "If we want to trigger the function then immediately await it's output in the sa…" at bounding box center [679, 327] width 316 height 23
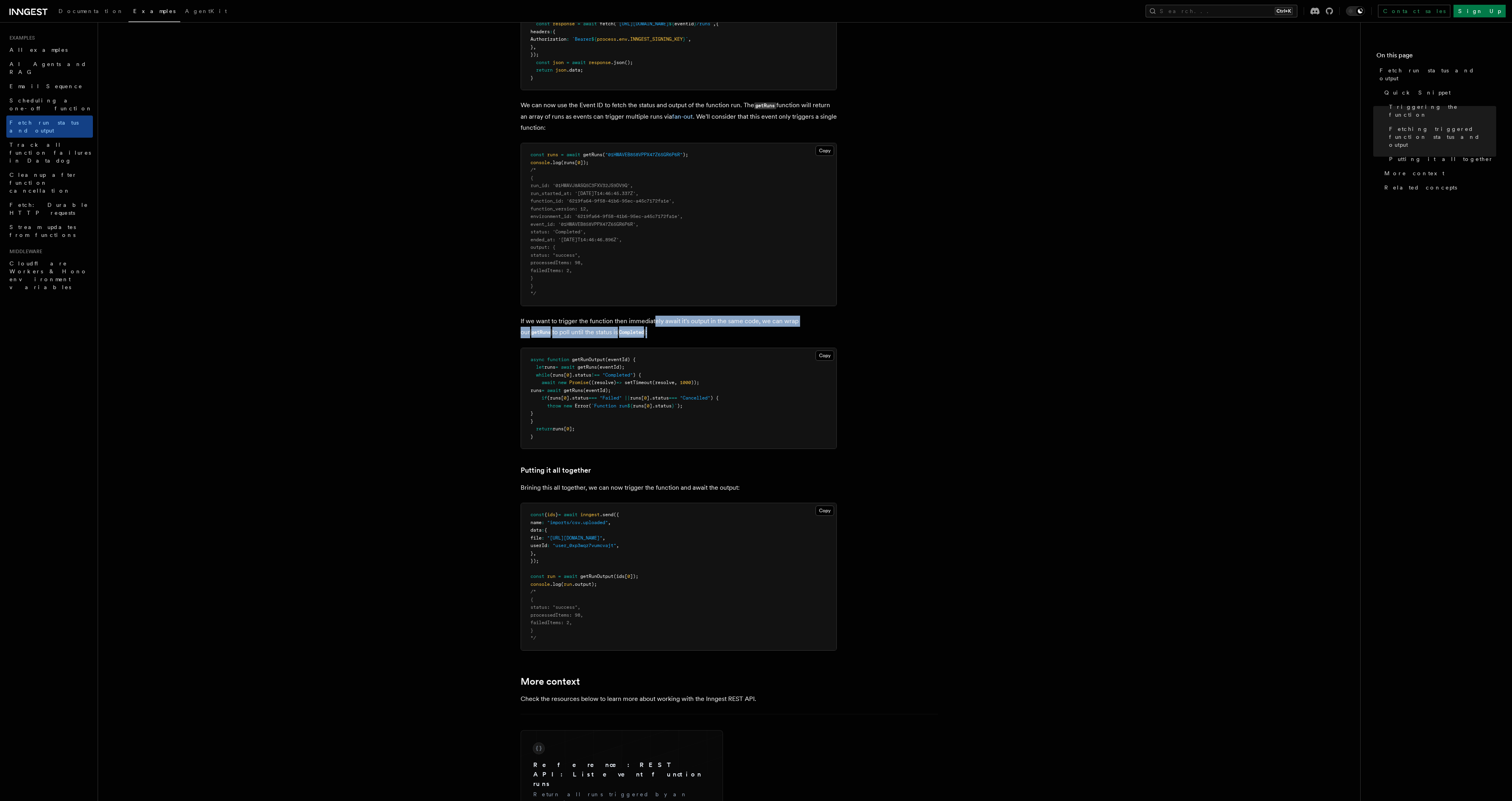
click at [653, 318] on p "If we want to trigger the function then immediately await it's output in the sa…" at bounding box center [679, 327] width 316 height 23
click at [732, 336] on p "If we want to trigger the function then immediately await it's output in the sa…" at bounding box center [679, 327] width 316 height 23
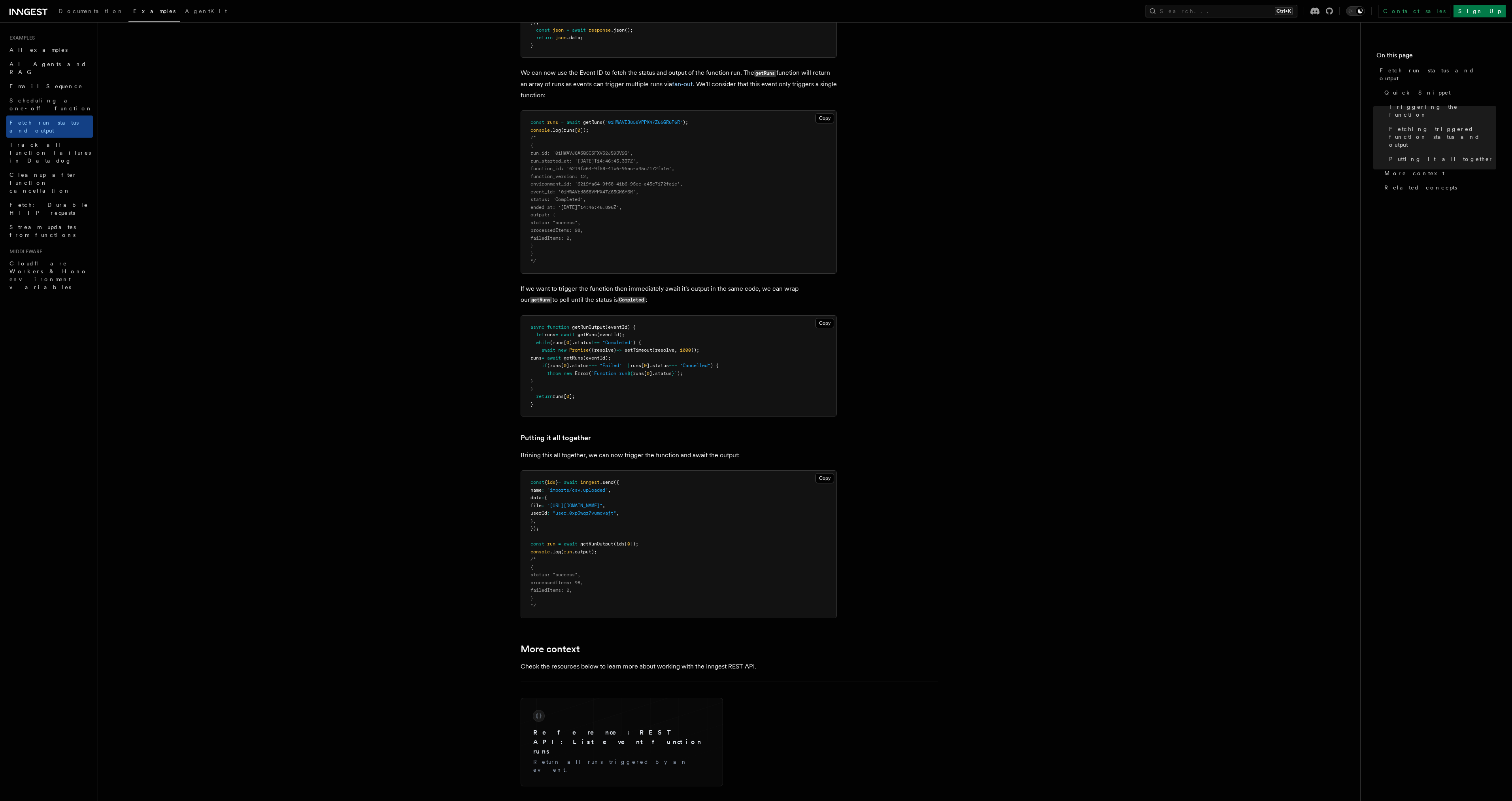
scroll to position [633, 0]
click at [681, 379] on pre "async function getRunOutput (eventId) { let runs = await getRuns (eventId); whi…" at bounding box center [679, 359] width 315 height 101
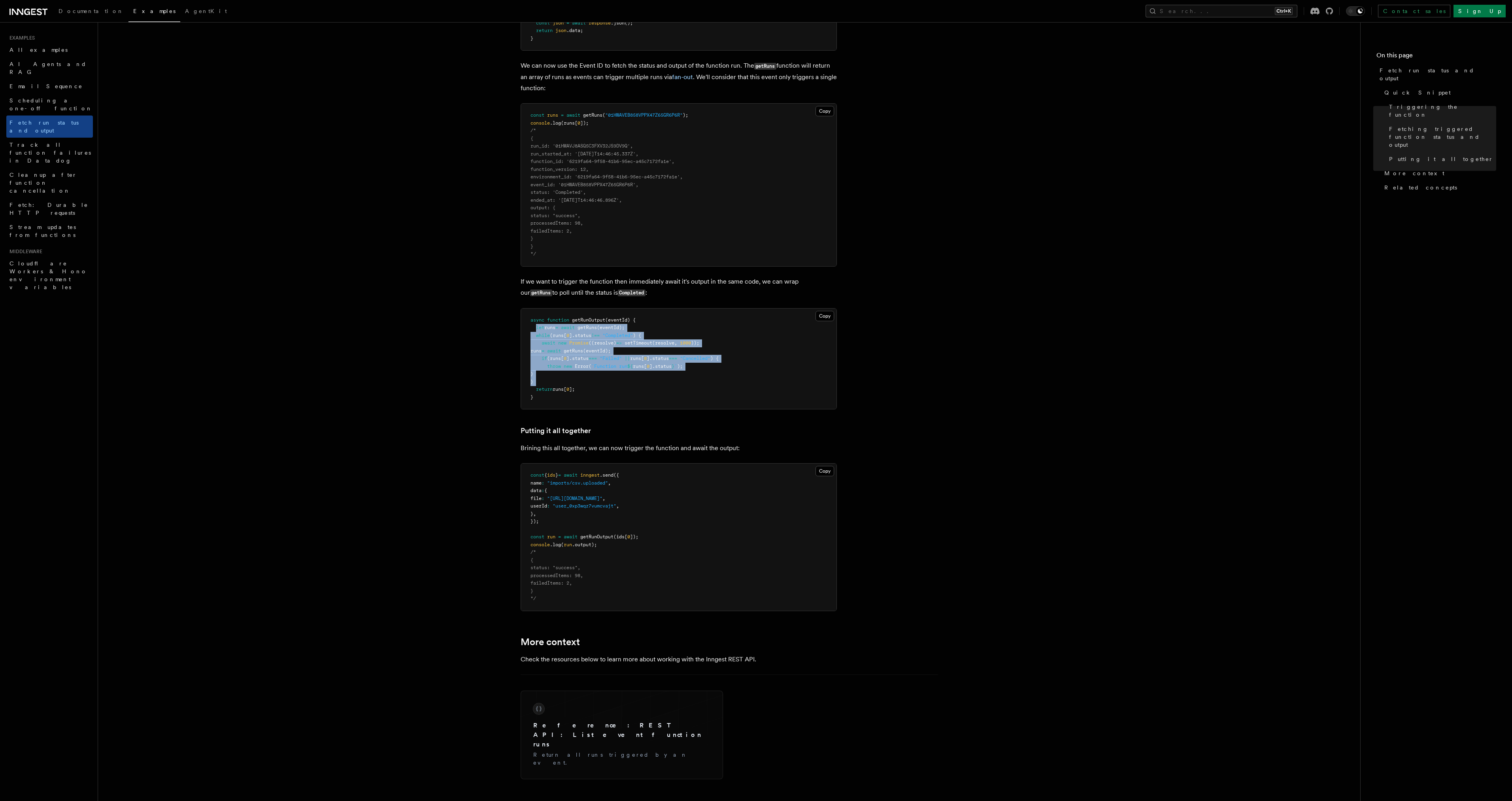
click at [541, 325] on pre "async function getRunOutput (eventId) { let runs = await getRuns (eventId); whi…" at bounding box center [679, 359] width 315 height 101
click at [541, 325] on span "let" at bounding box center [540, 327] width 8 height 5
click at [592, 376] on pre "async function getRunOutput (eventId) { let runs = await getRuns (eventId); whi…" at bounding box center [679, 359] width 315 height 101
click at [556, 329] on pre "async function getRunOutput (eventId) { let runs = await getRuns (eventId); whi…" at bounding box center [679, 359] width 315 height 101
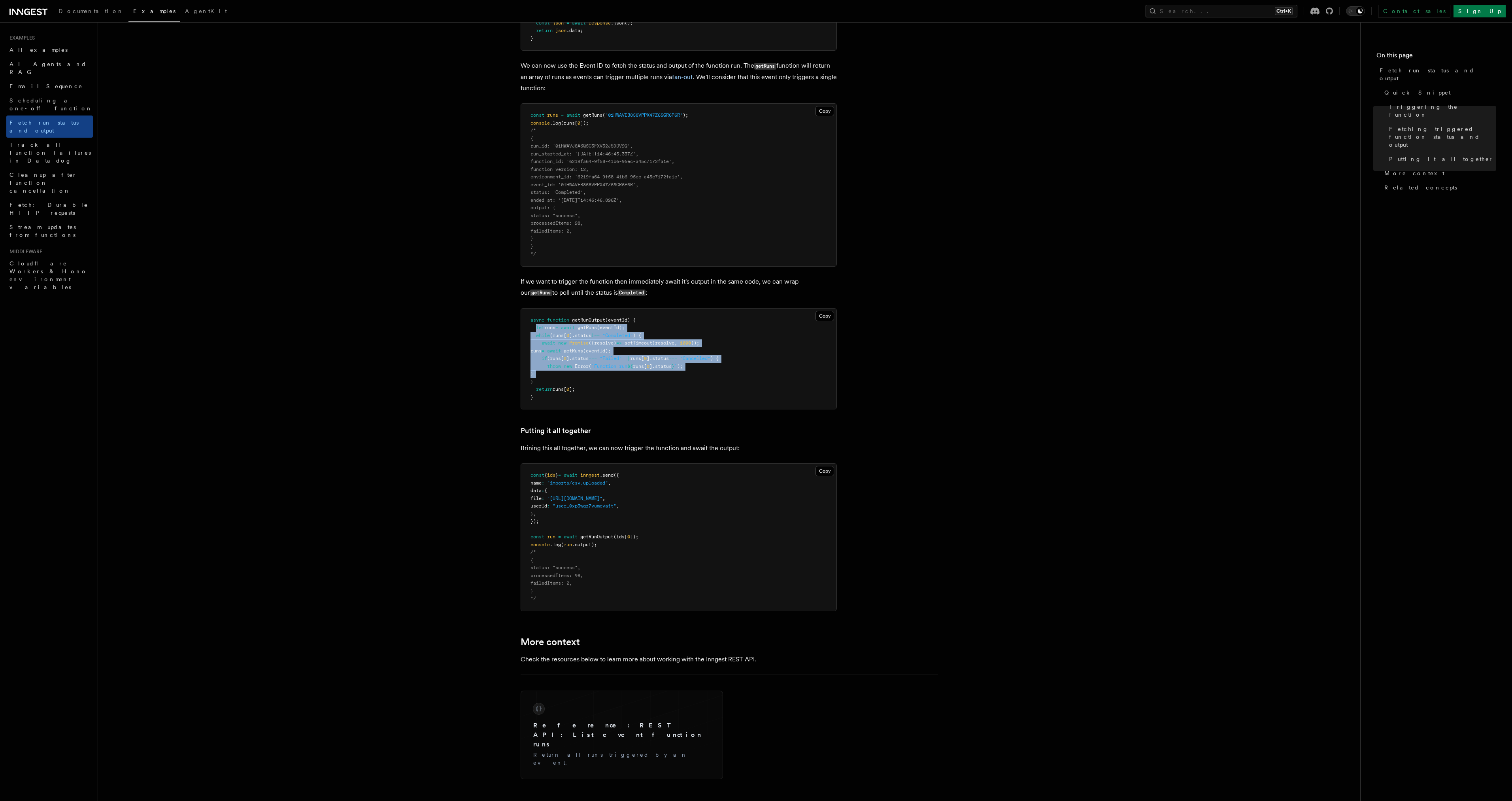
click at [556, 329] on span "runs" at bounding box center [550, 327] width 11 height 5
click at [584, 377] on pre "async function getRunOutput (eventId) { let runs = await getRuns (eventId); whi…" at bounding box center [679, 359] width 315 height 101
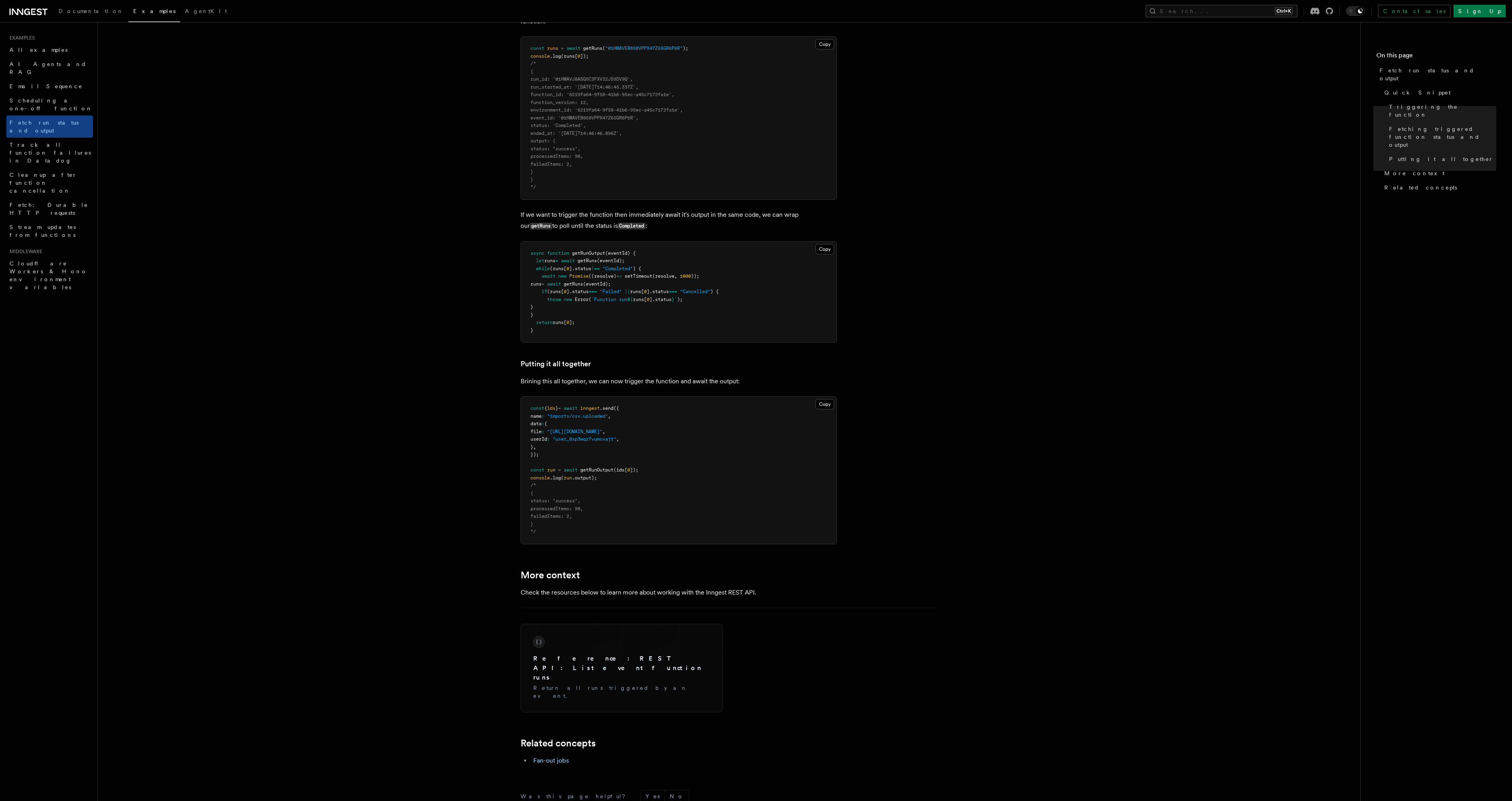
scroll to position [712, 0]
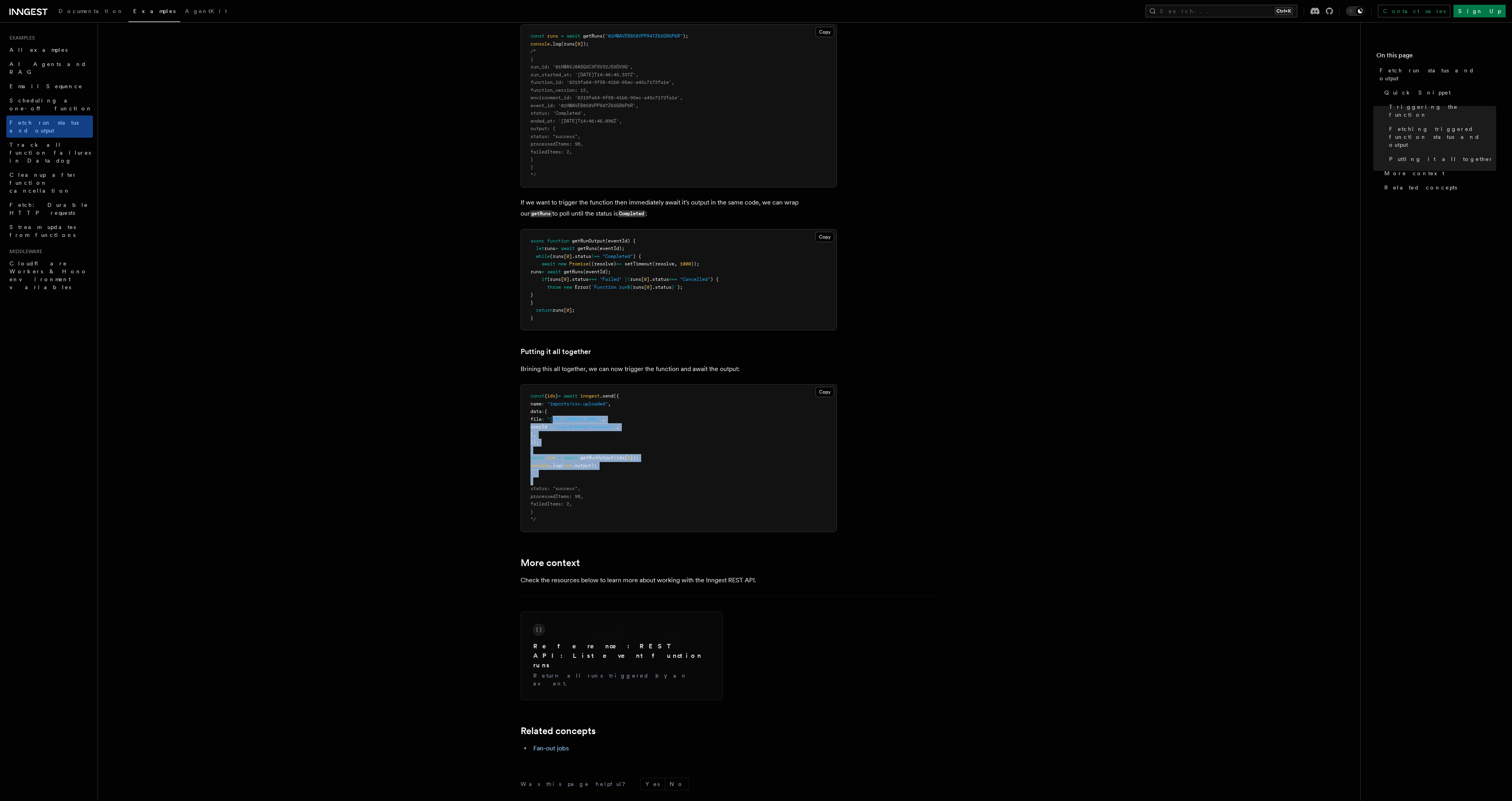
click at [616, 481] on pre "const { ids } = await inngest .send ({ name : "imports/csv.uploaded" , data : {…" at bounding box center [679, 457] width 315 height 147
click at [614, 509] on pre "const { ids } = await inngest .send ({ name : "imports/csv.uploaded" , data : {…" at bounding box center [679, 457] width 315 height 147
click at [612, 441] on pre "const { ids } = await inngest .send ({ name : "imports/csv.uploaded" , data : {…" at bounding box center [679, 457] width 315 height 147
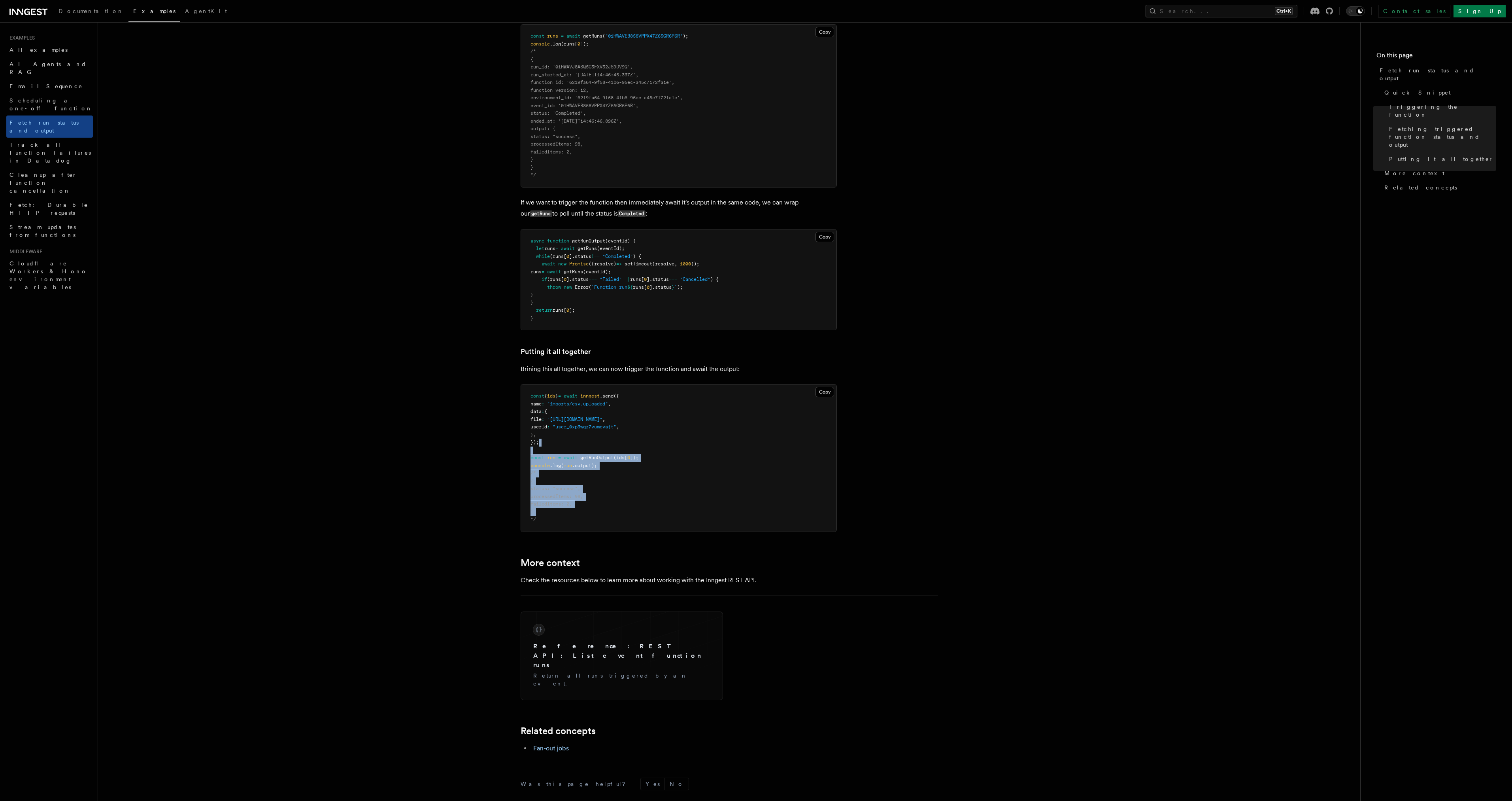
click at [612, 441] on pre "const { ids } = await inngest .send ({ name : "imports/csv.uploaded" , data : {…" at bounding box center [679, 457] width 315 height 147
click at [602, 518] on pre "const { ids } = await inngest .send ({ name : "imports/csv.uploaded" , data : {…" at bounding box center [679, 457] width 315 height 147
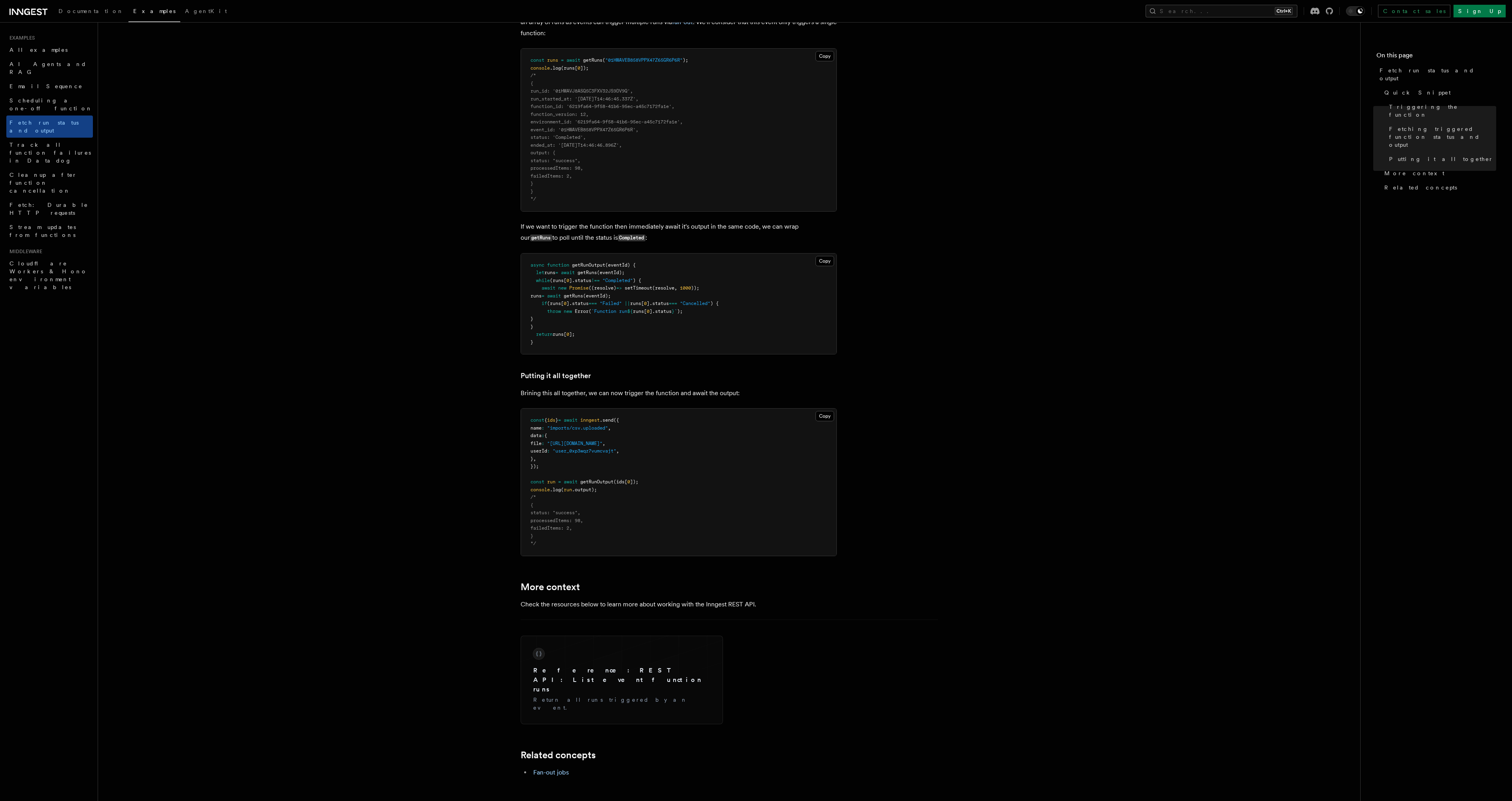
scroll to position [633, 0]
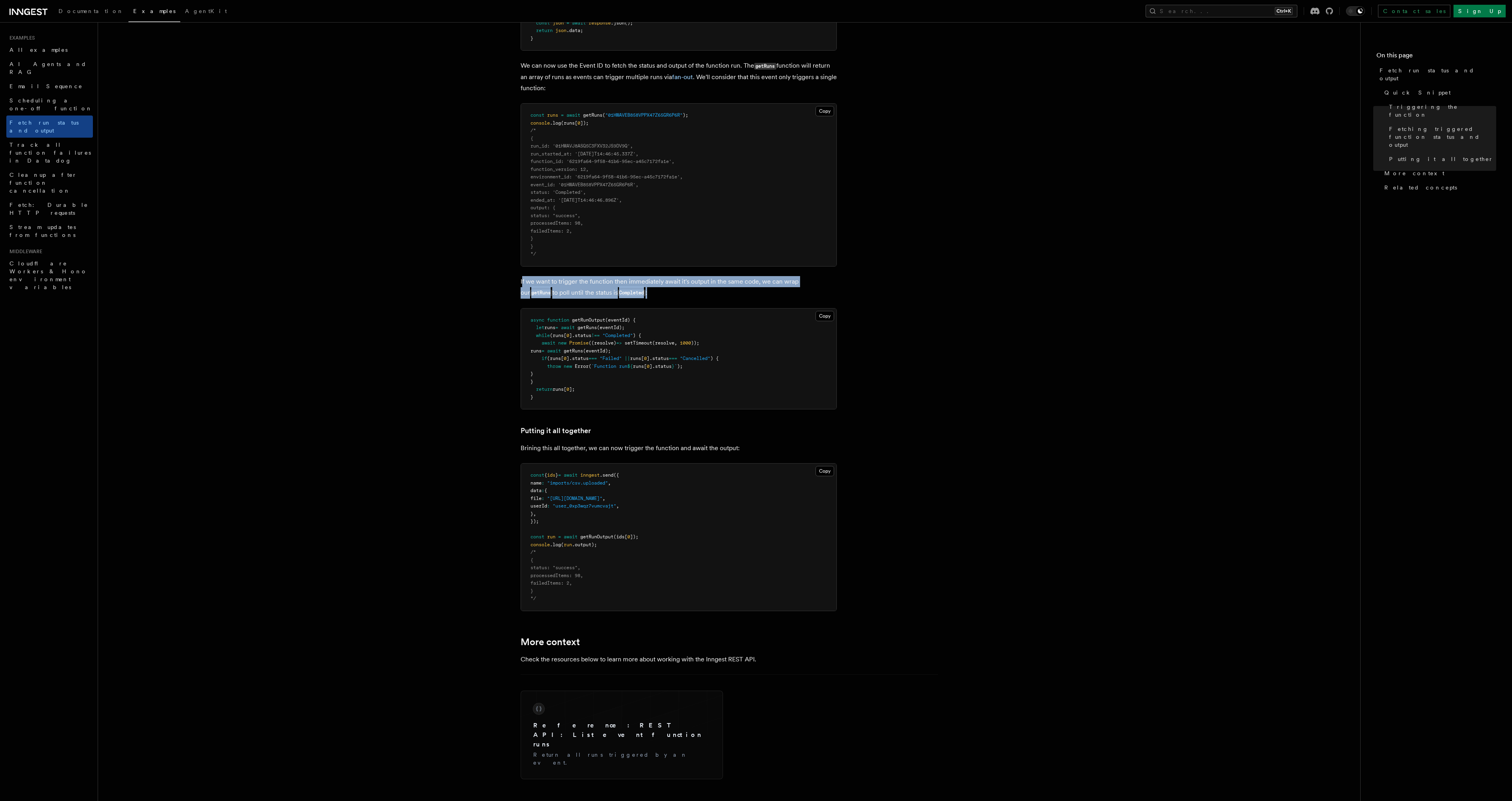
click at [658, 295] on p "If we want to trigger the function then immediately await it's output in the sa…" at bounding box center [679, 287] width 316 height 23
click at [546, 280] on p "If we want to trigger the function then immediately await it's output in the sa…" at bounding box center [679, 287] width 316 height 23
click at [580, 292] on p "If we want to trigger the function then immediately await it's output in the sa…" at bounding box center [679, 287] width 316 height 23
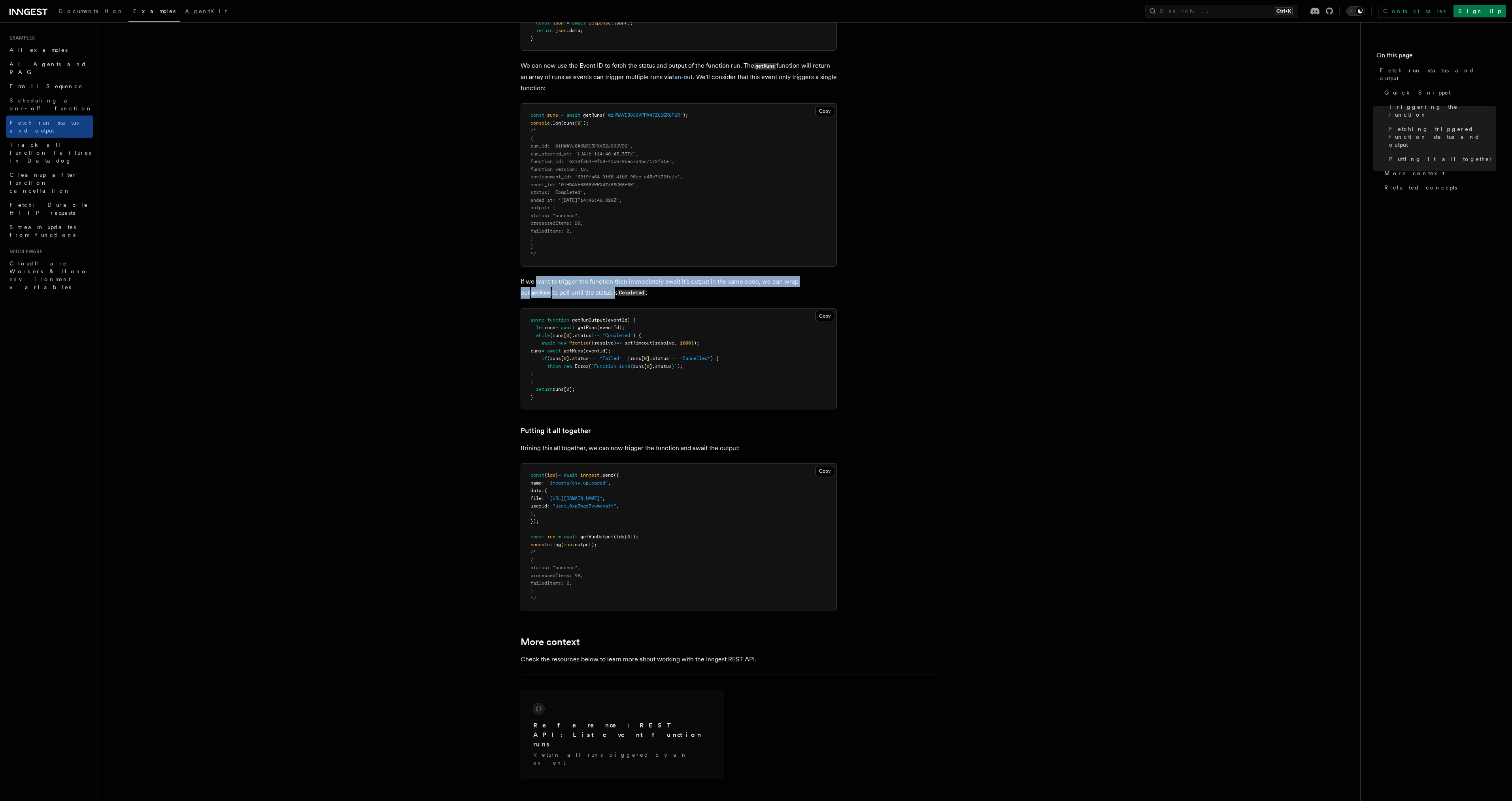
click at [580, 292] on p "If we want to trigger the function then immediately await it's output in the sa…" at bounding box center [679, 287] width 316 height 23
click at [550, 283] on p "If we want to trigger the function then immediately await it's output in the sa…" at bounding box center [679, 287] width 316 height 23
click at [659, 236] on pre "const runs = await getRuns ( "01HWAVEB858VPPX47Z65GR6P6R" ); console .log (runs…" at bounding box center [679, 185] width 315 height 163
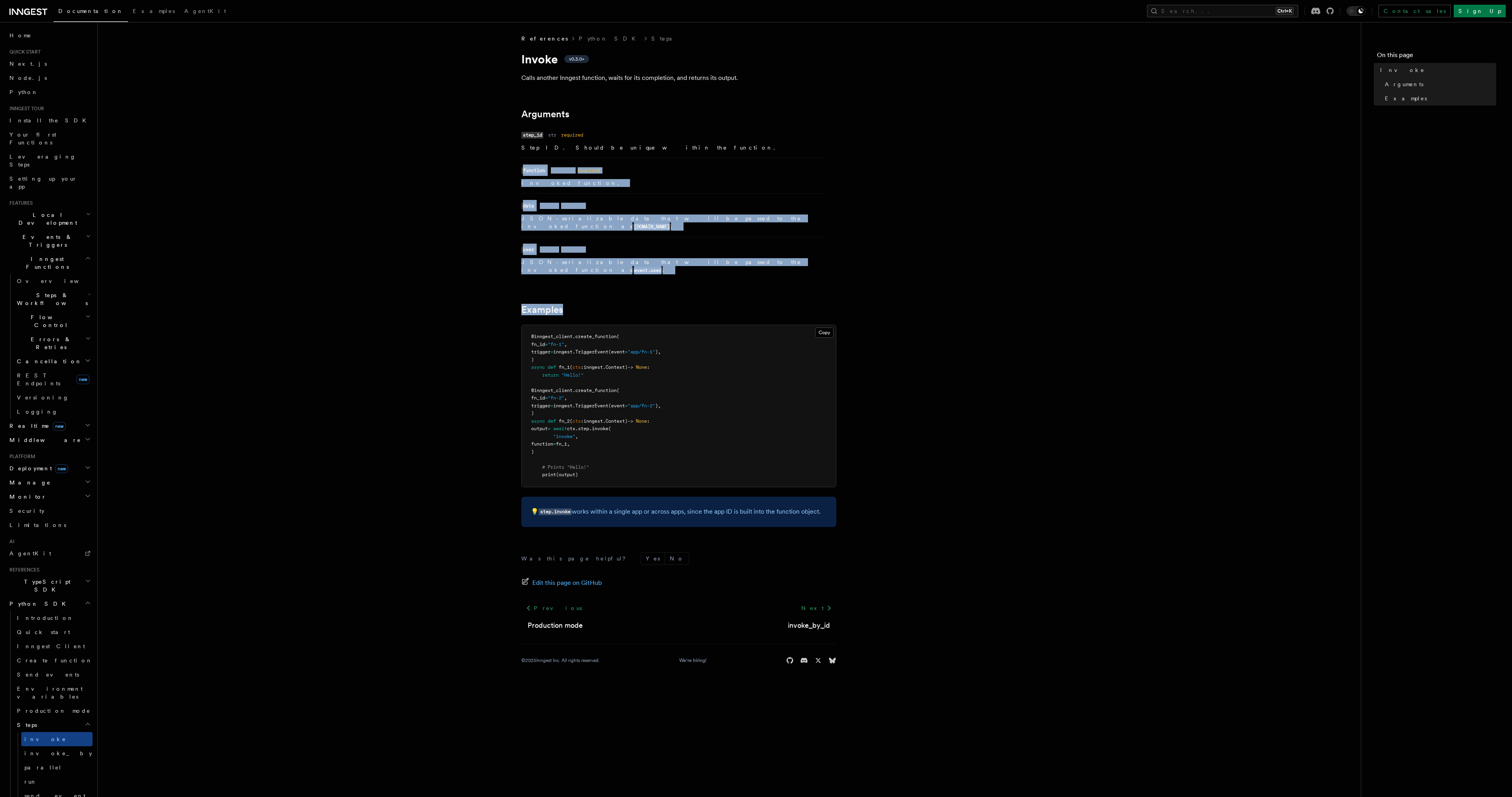
drag, startPoint x: 736, startPoint y: 133, endPoint x: 813, endPoint y: 265, distance: 152.8
click at [813, 265] on article "References Python SDK Steps Invoke v0.3.0+ Calls another Inngest function, wait…" at bounding box center [729, 359] width 1238 height 648
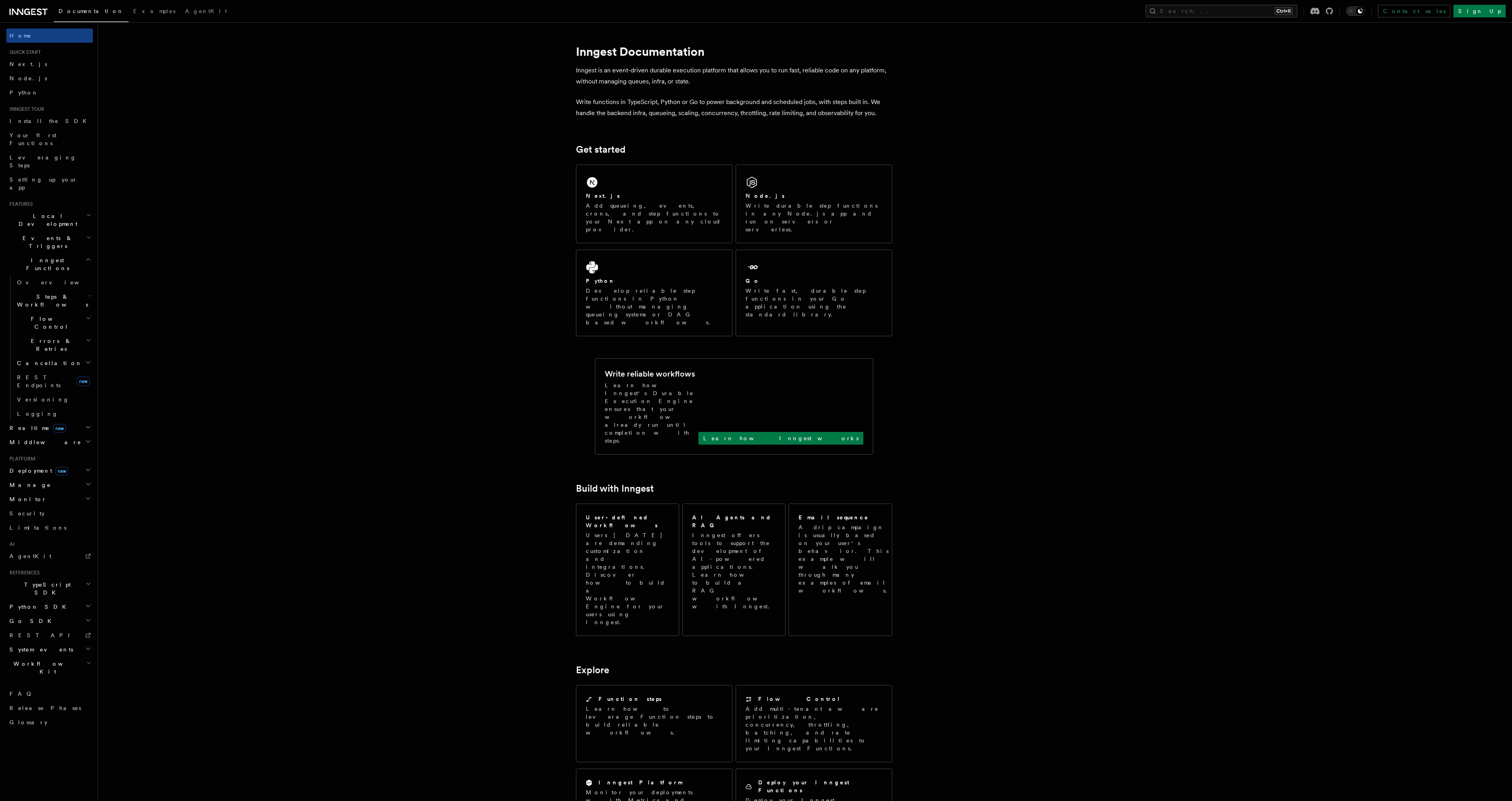
click at [1132, 389] on article "Inngest Documentation Inngest is an event-driven durable execution platform tha…" at bounding box center [784, 625] width 1347 height 1180
